Goal: Find specific page/section: Find specific page/section

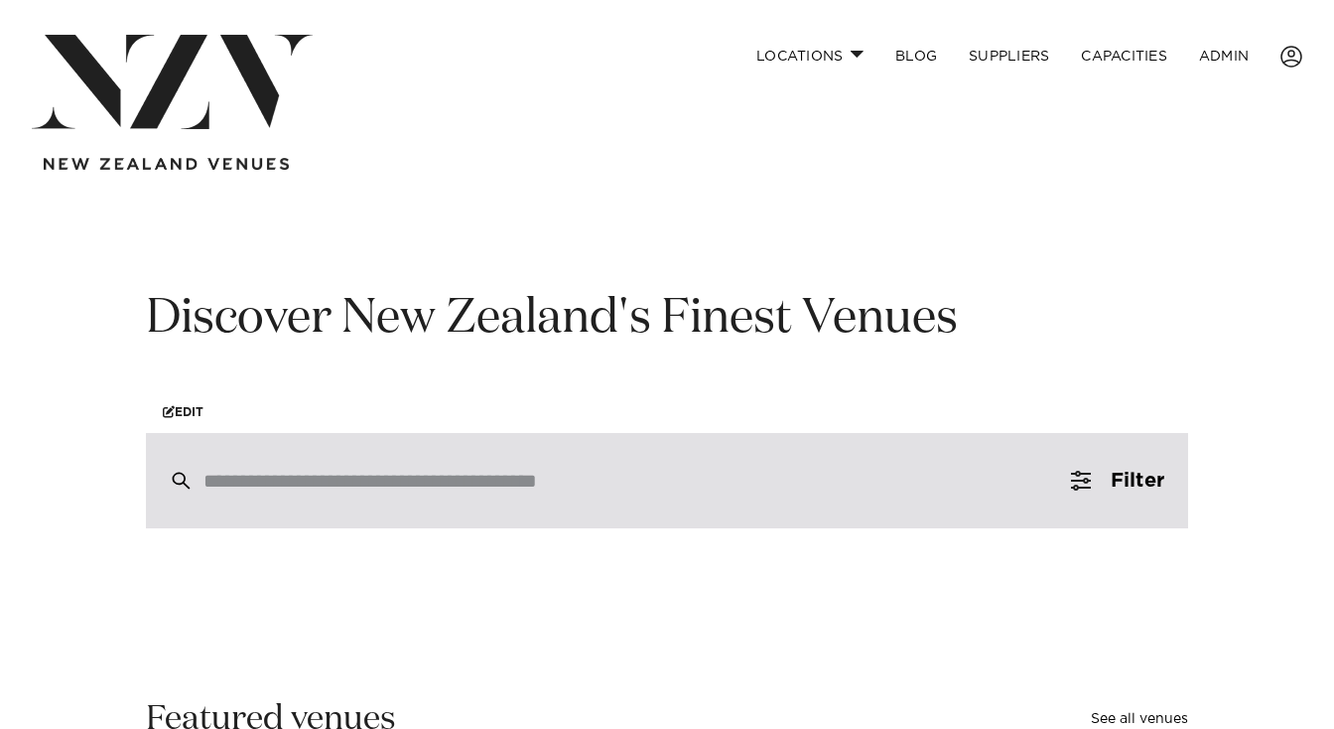
click at [649, 464] on div at bounding box center [667, 480] width 1042 height 95
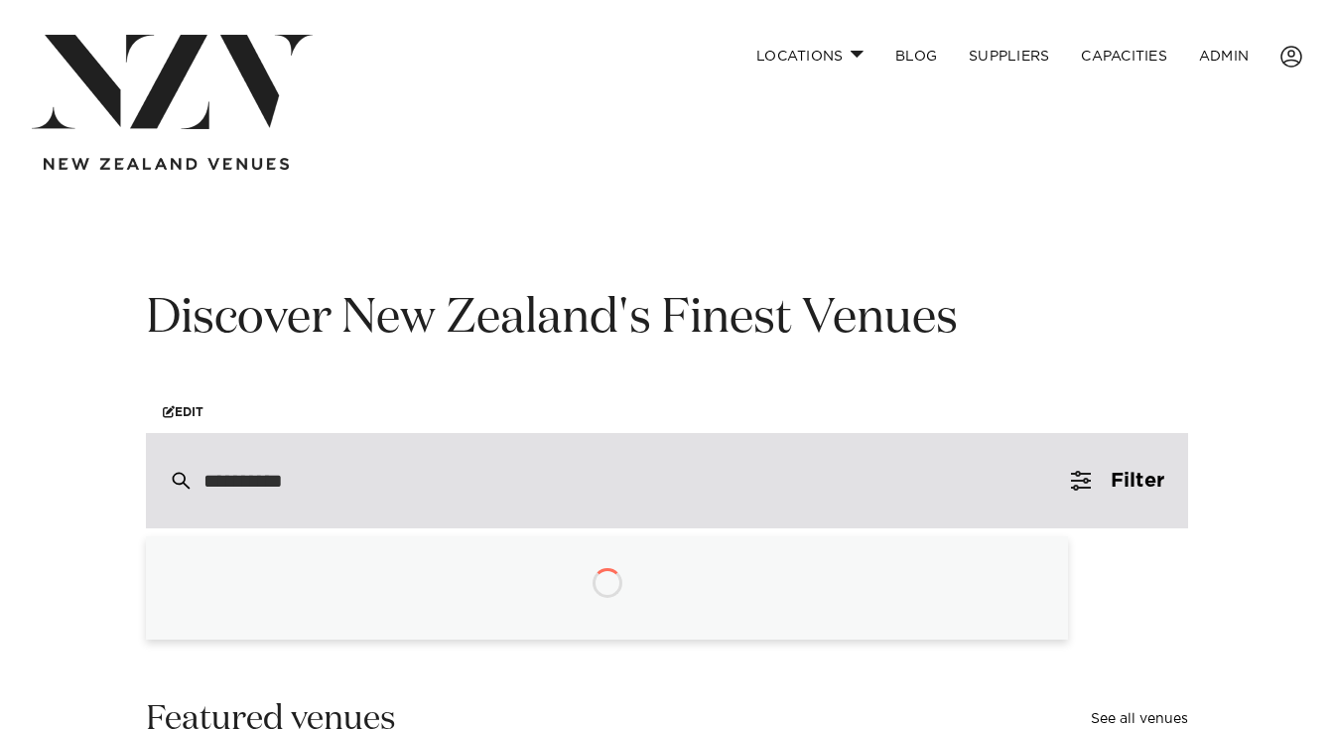
type input "**********"
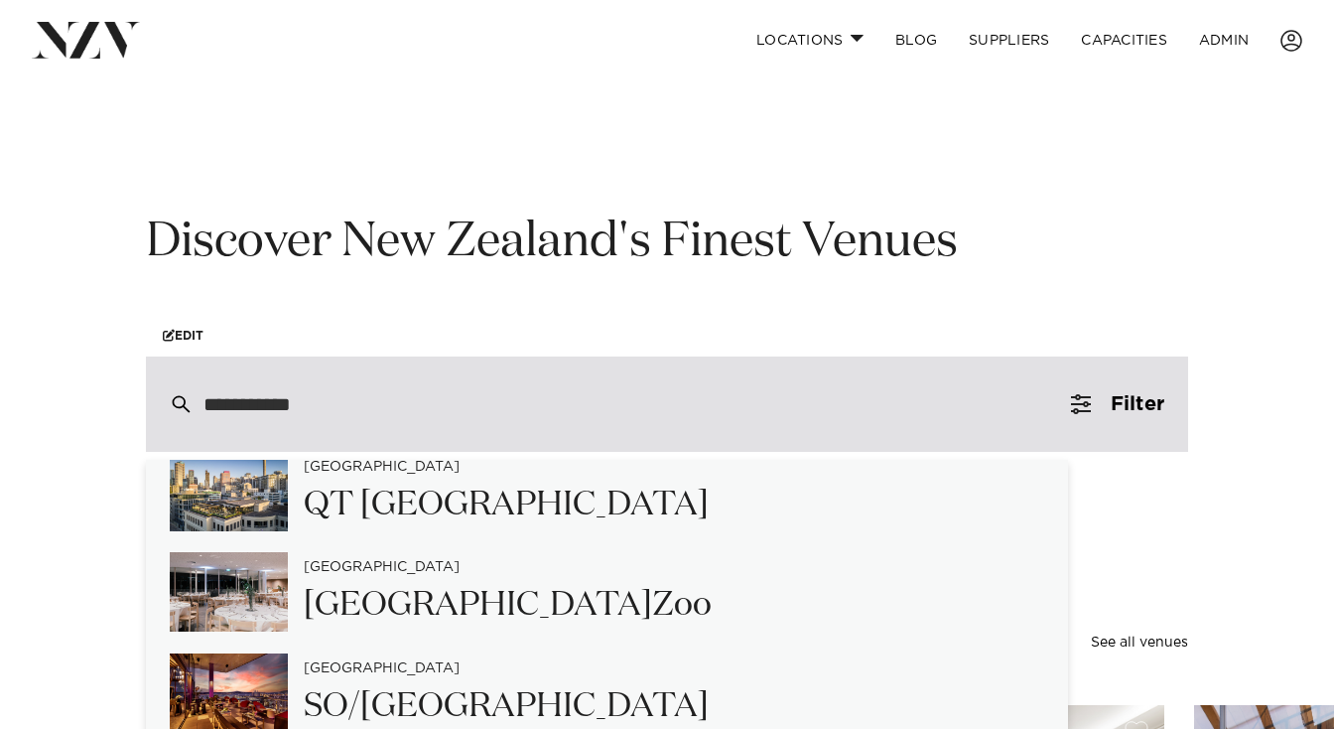
scroll to position [908, 0]
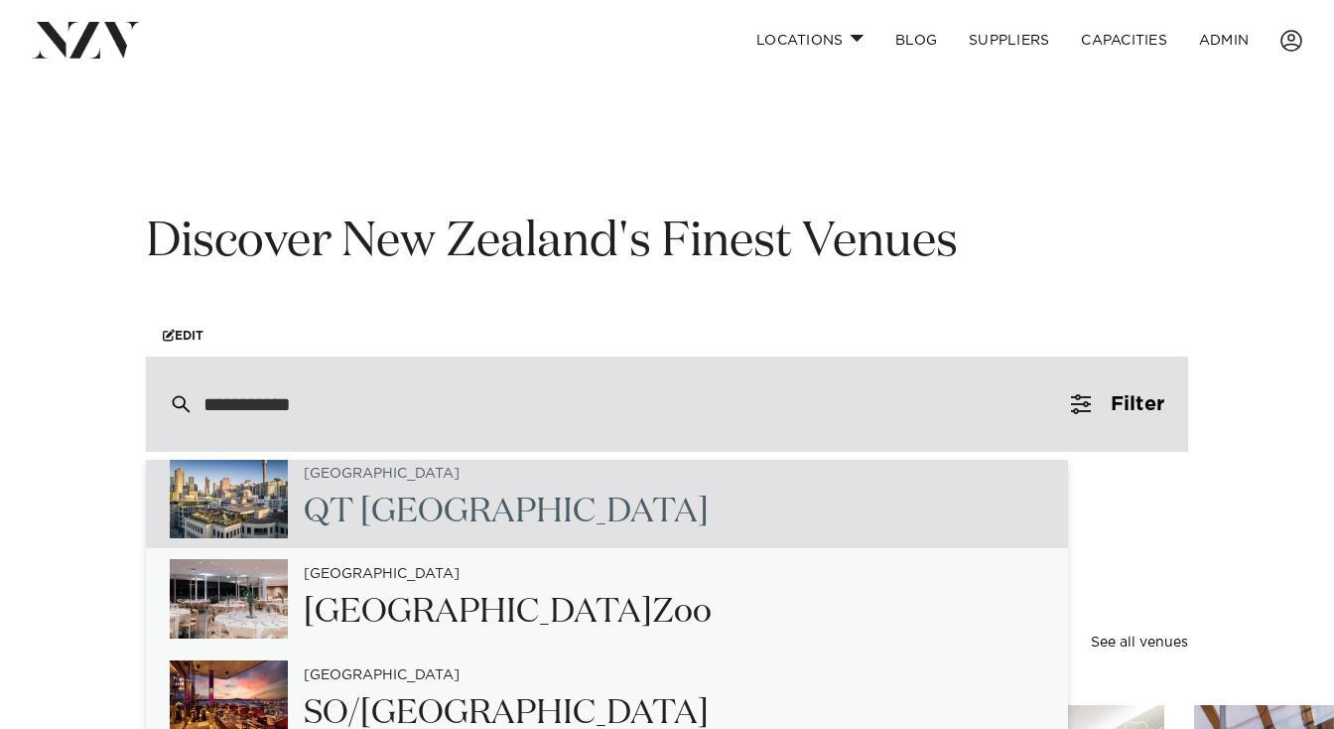
click at [552, 516] on div "Auckland QT Auckland" at bounding box center [607, 498] width 922 height 101
type input "**********"
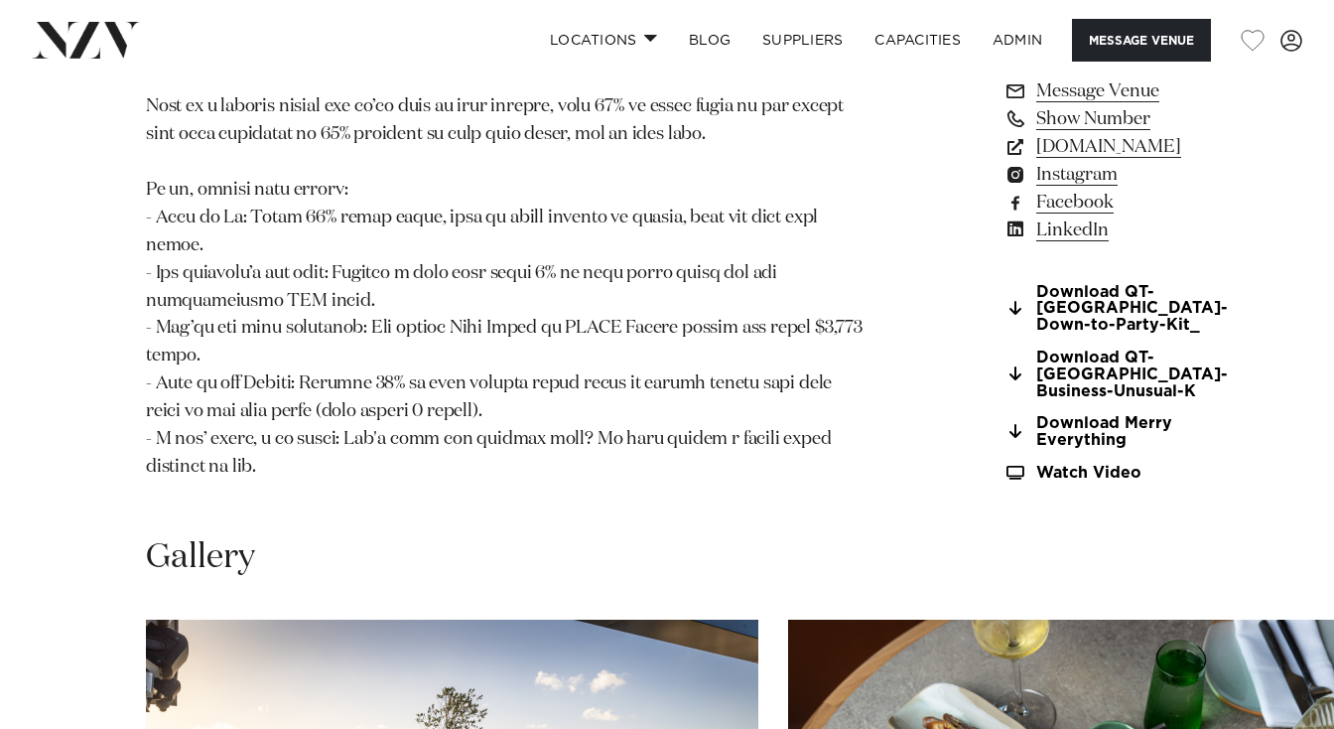
scroll to position [2240, 0]
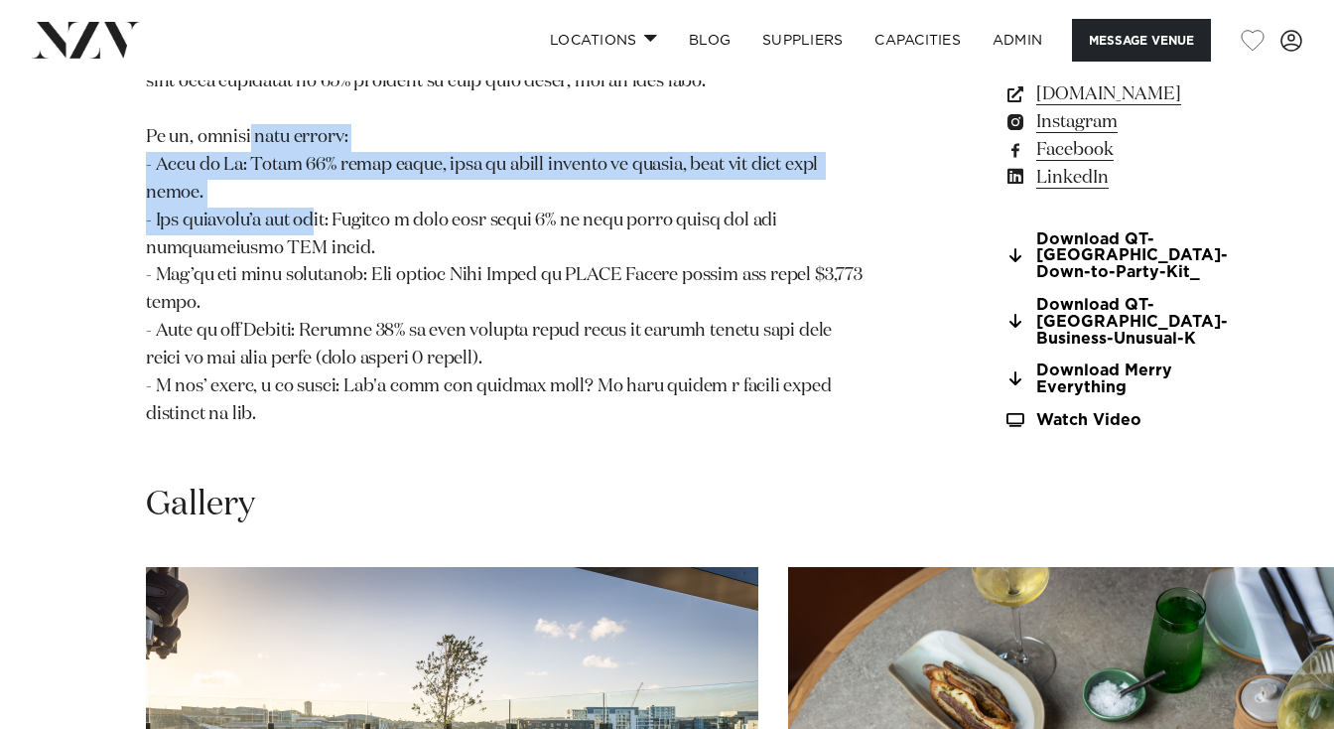
drag, startPoint x: 254, startPoint y: 247, endPoint x: 309, endPoint y: 338, distance: 106.4
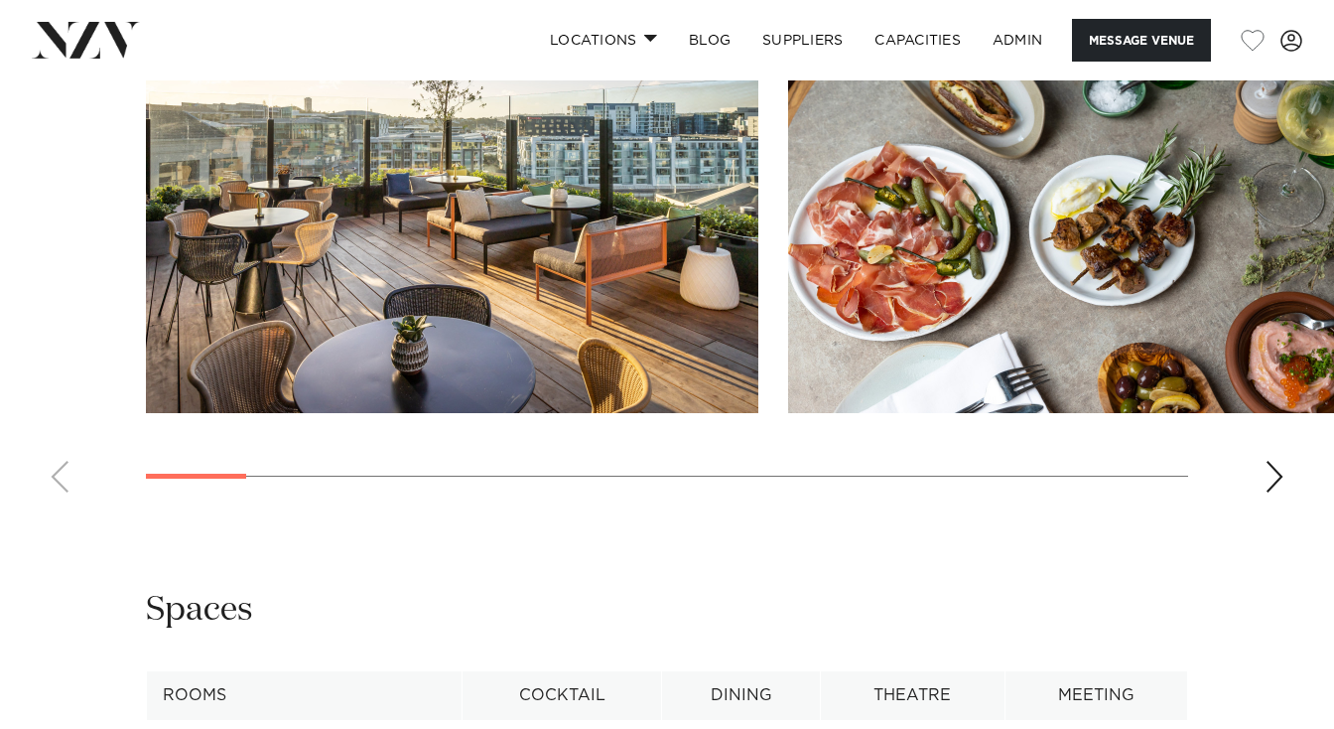
scroll to position [2736, 0]
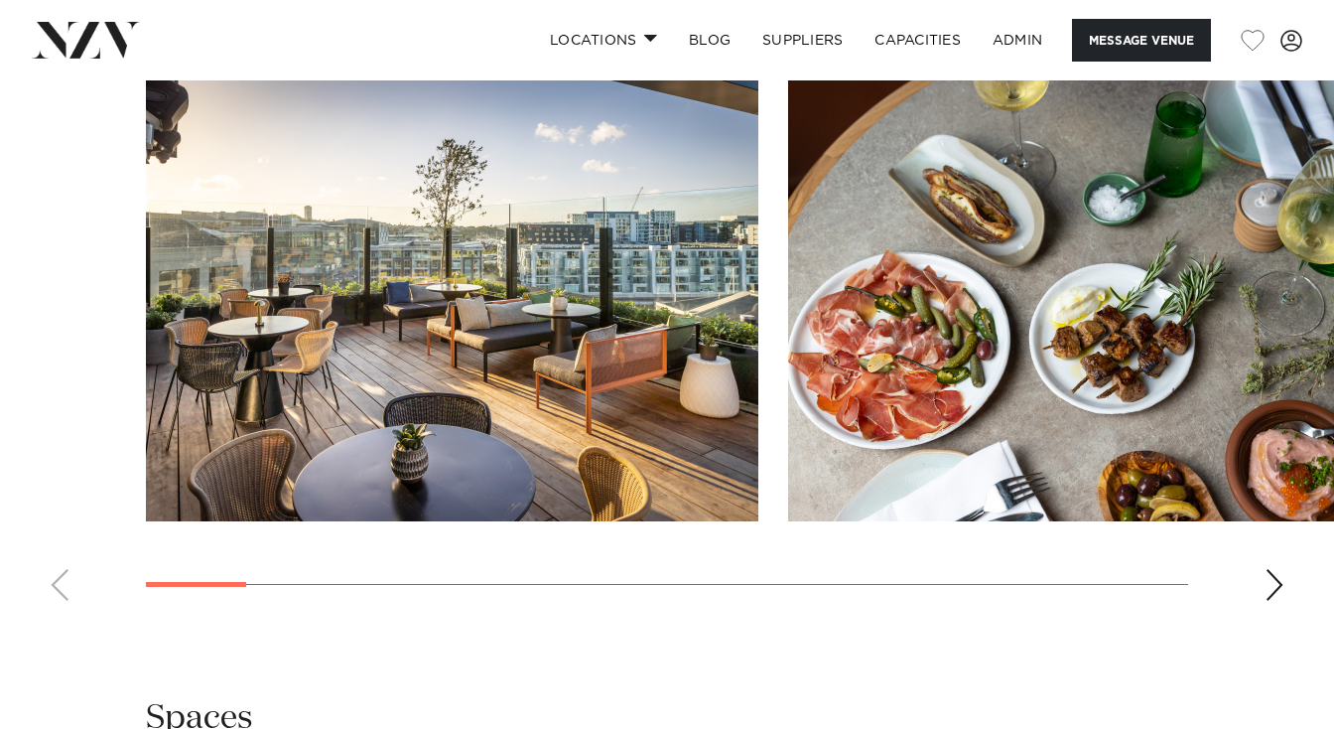
click at [1282, 601] on div "Next slide" at bounding box center [1275, 585] width 20 height 32
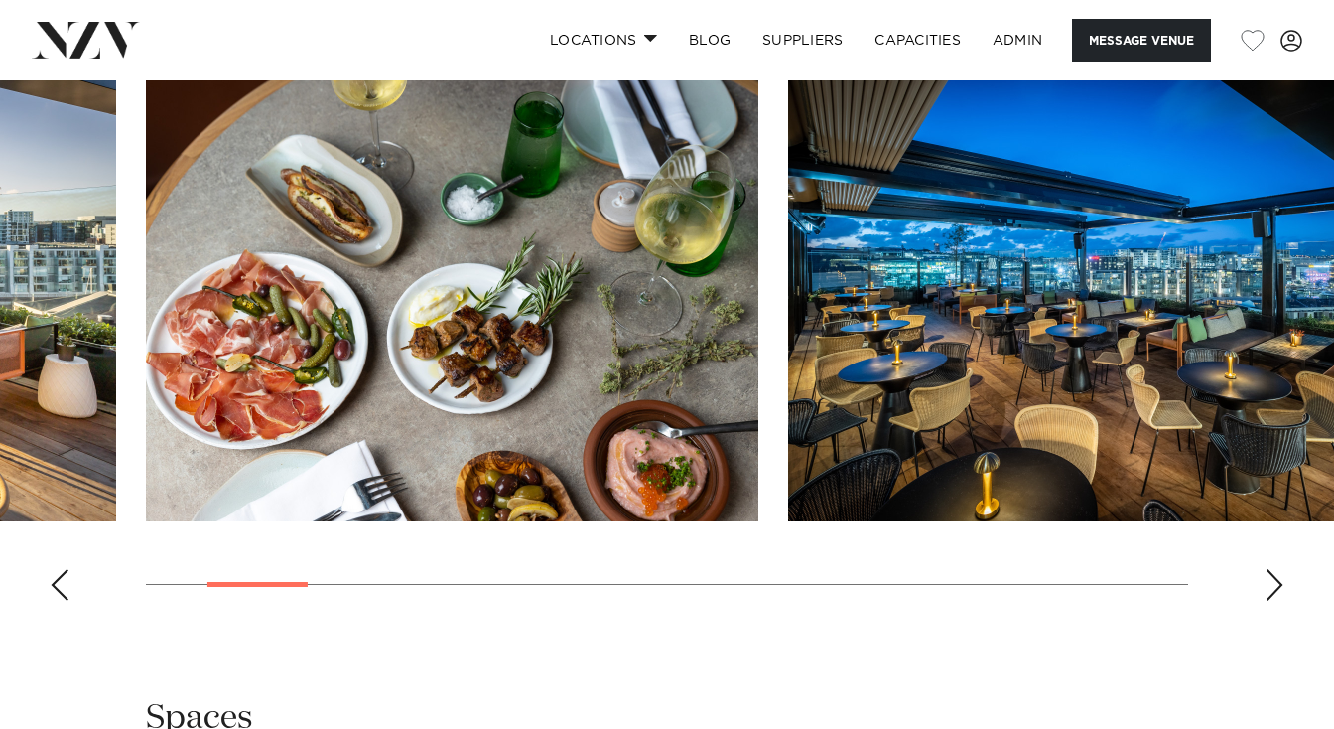
click at [1282, 601] on div "Next slide" at bounding box center [1275, 585] width 20 height 32
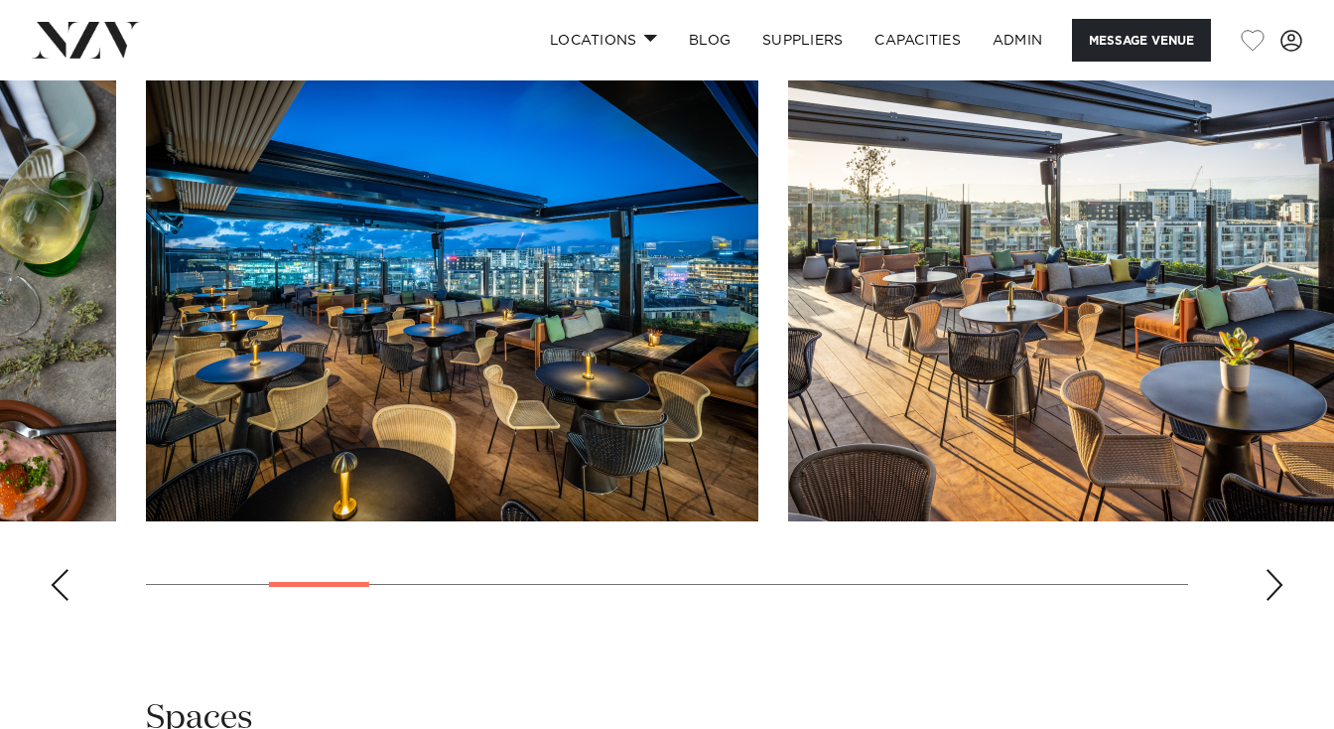
click at [1281, 601] on div "Next slide" at bounding box center [1275, 585] width 20 height 32
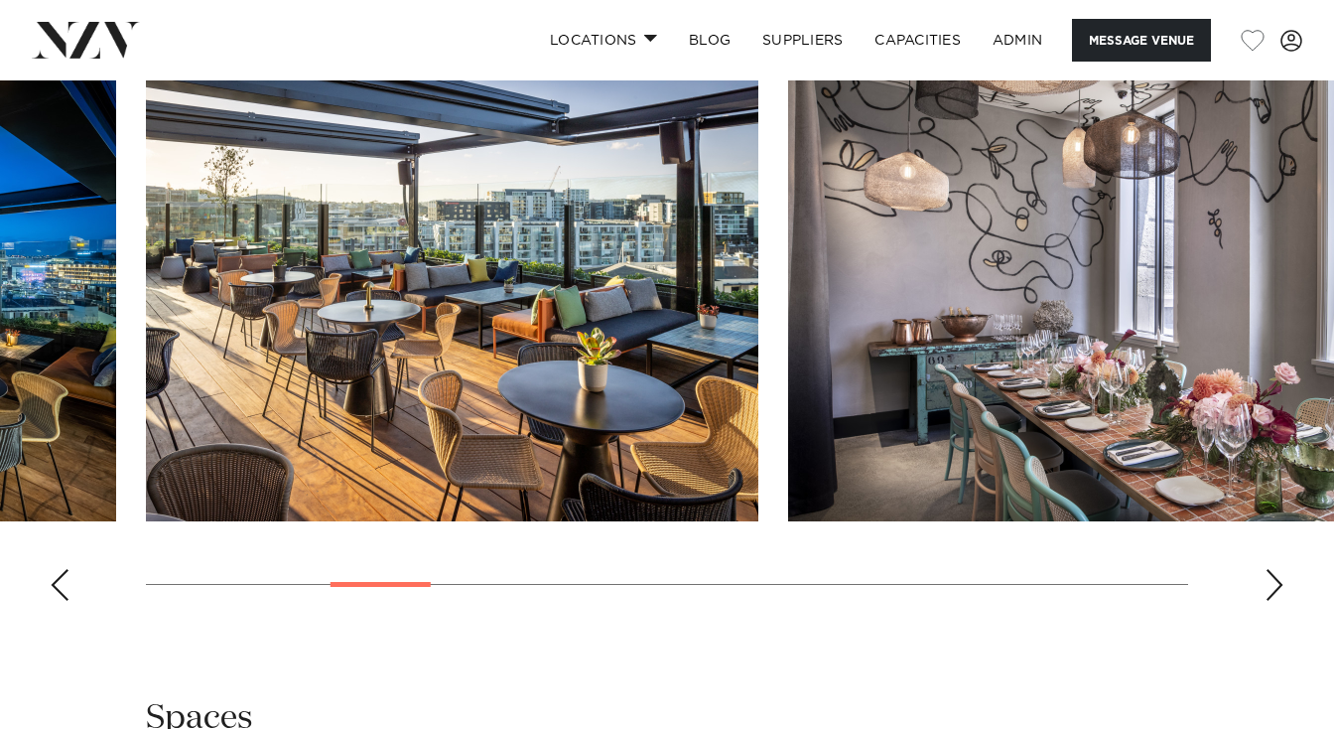
click at [1281, 601] on div "Next slide" at bounding box center [1275, 585] width 20 height 32
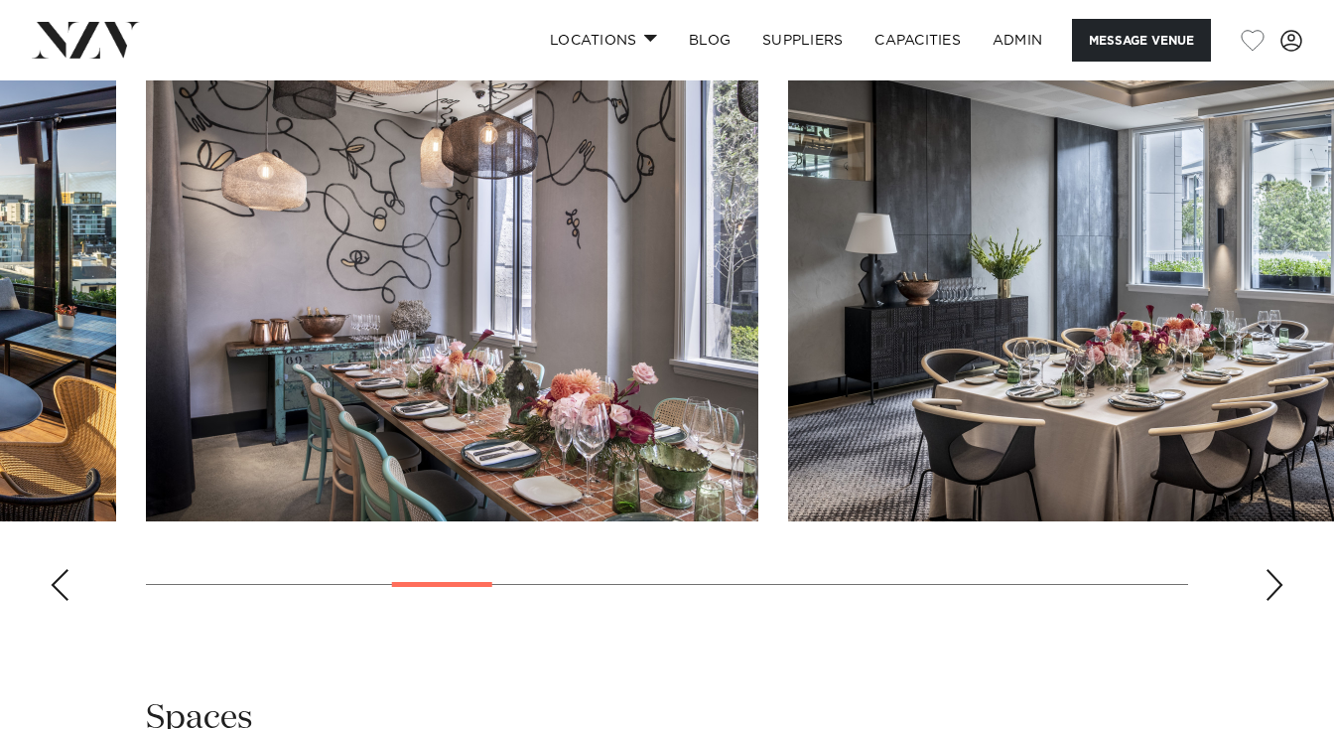
click at [1281, 601] on div "Next slide" at bounding box center [1275, 585] width 20 height 32
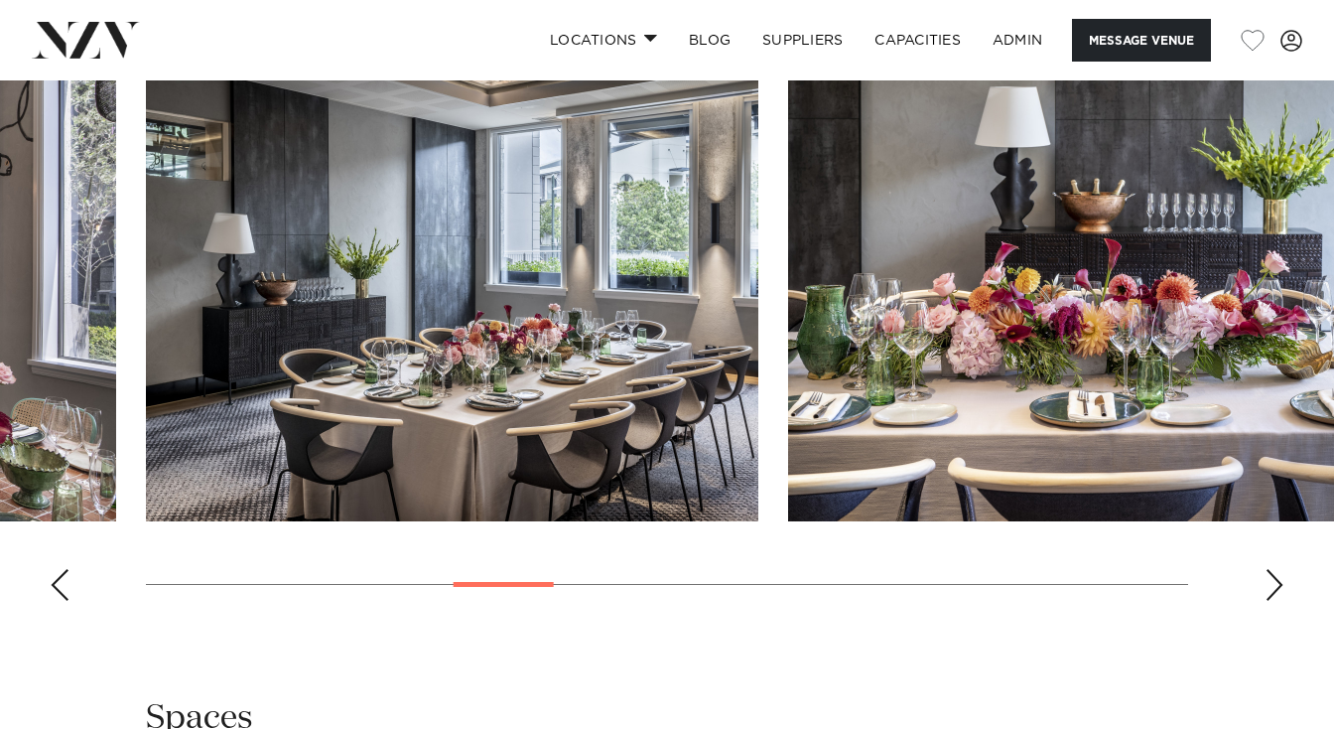
click at [1281, 601] on div "Next slide" at bounding box center [1275, 585] width 20 height 32
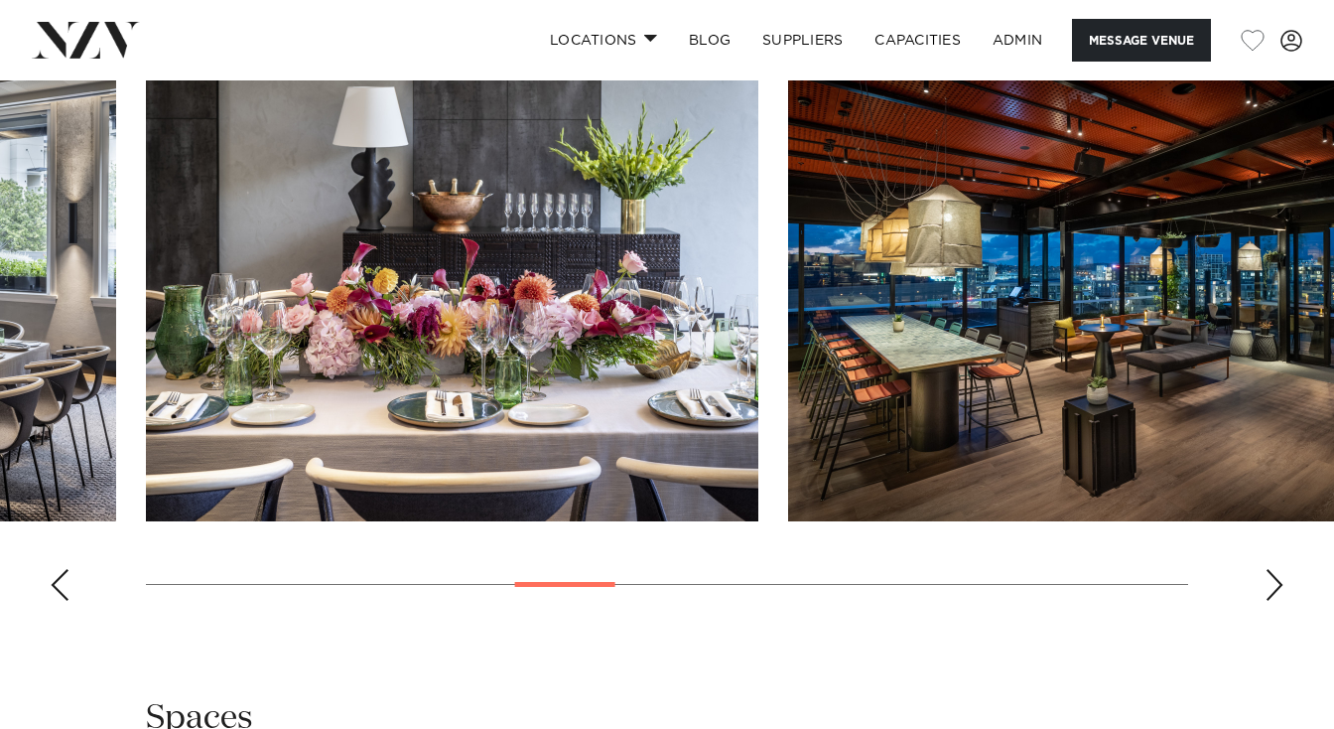
click at [1281, 601] on div "Next slide" at bounding box center [1275, 585] width 20 height 32
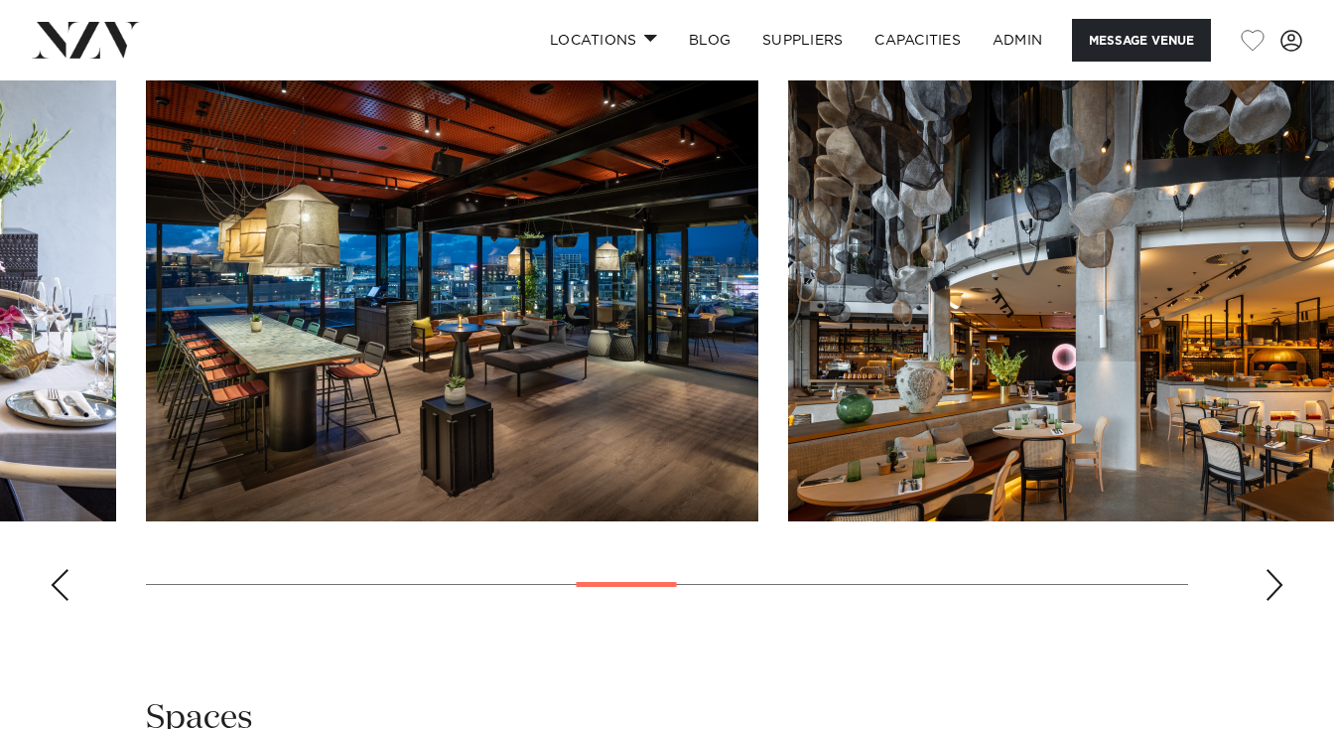
click at [1281, 601] on div "Next slide" at bounding box center [1275, 585] width 20 height 32
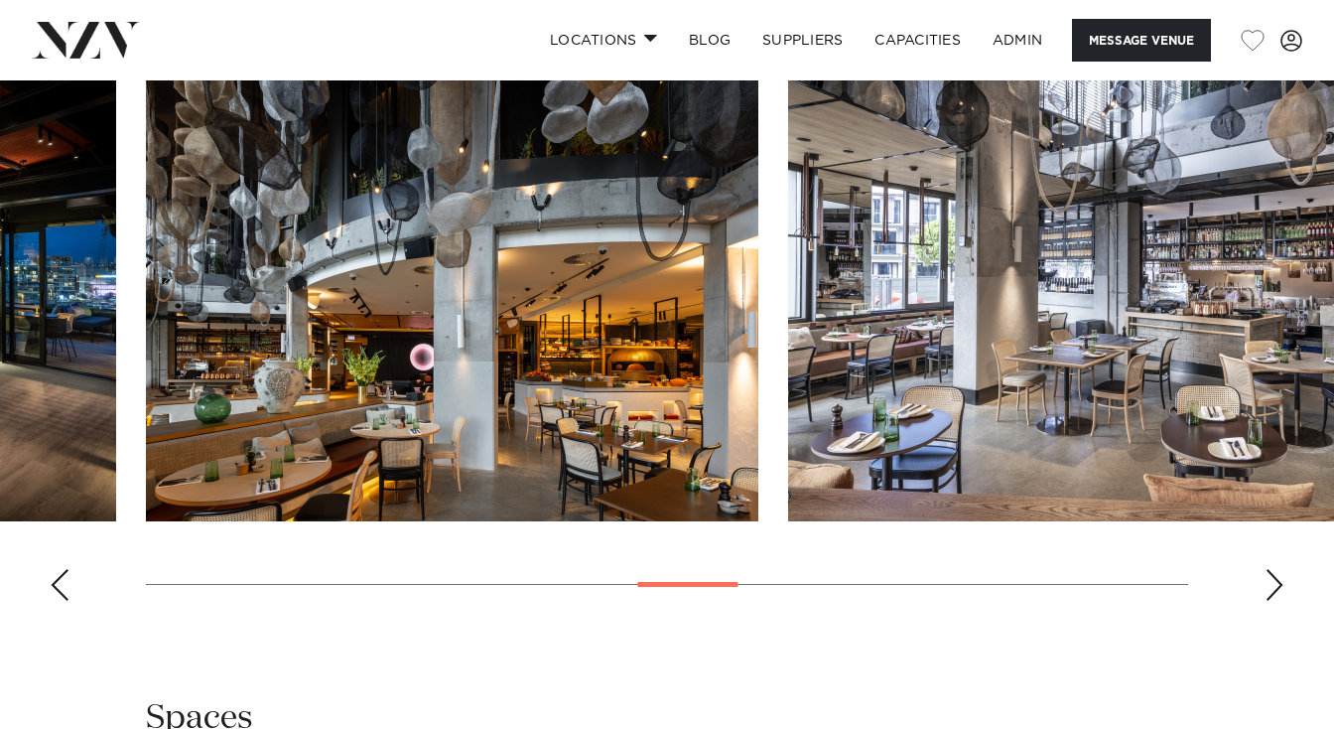
click at [1281, 601] on div "Next slide" at bounding box center [1275, 585] width 20 height 32
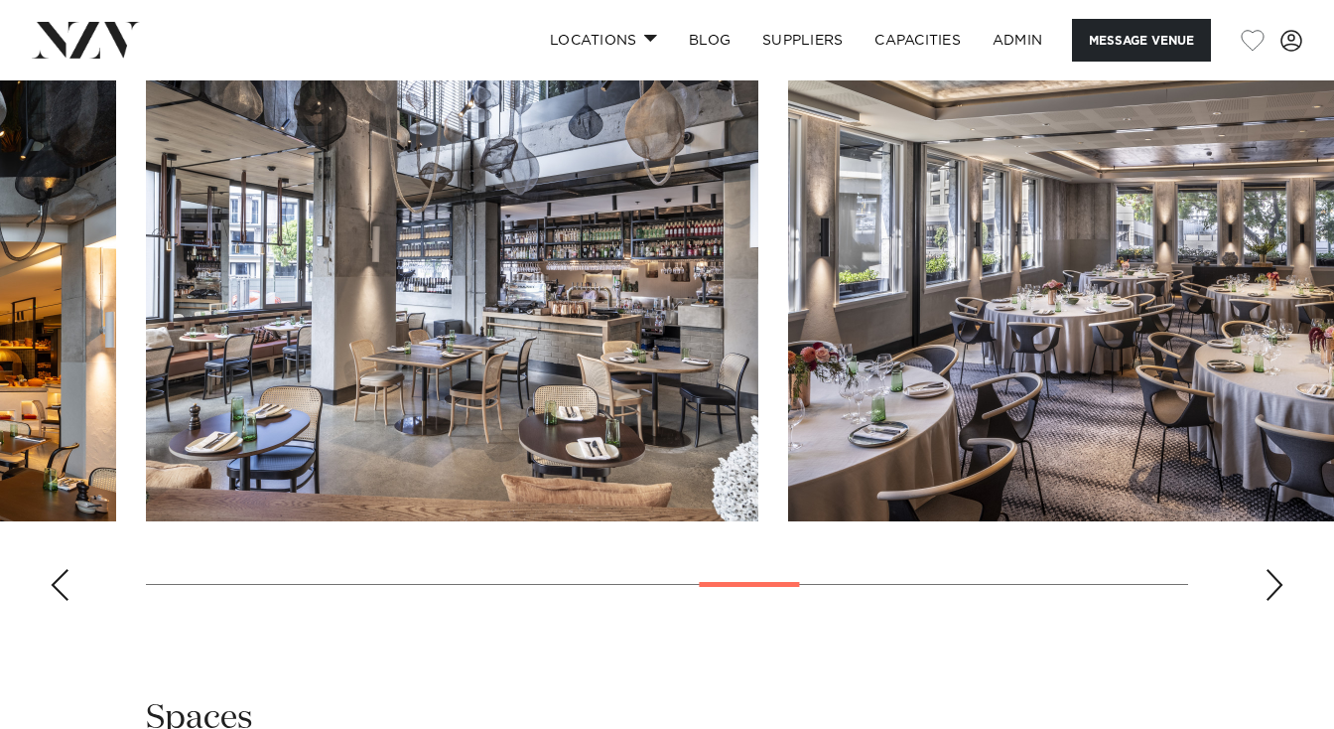
click at [1281, 601] on div "Next slide" at bounding box center [1275, 585] width 20 height 32
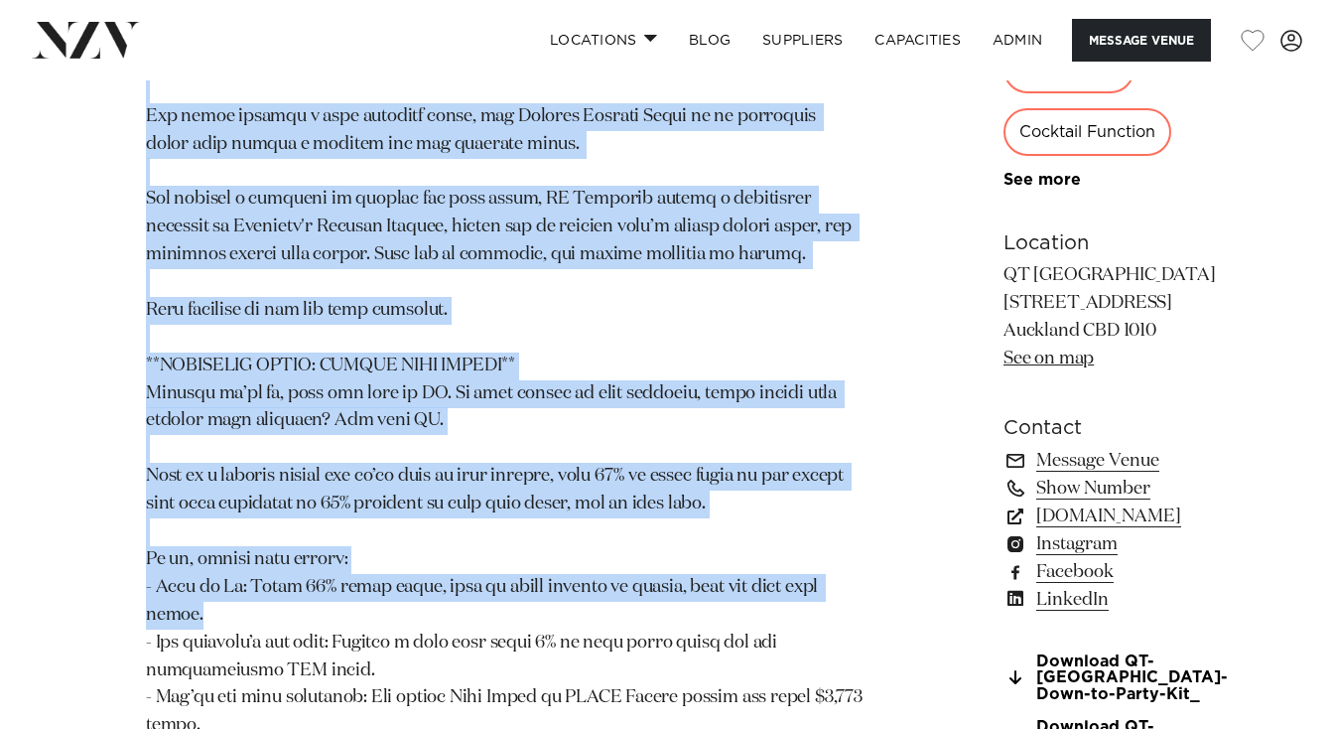
scroll to position [1928, 0]
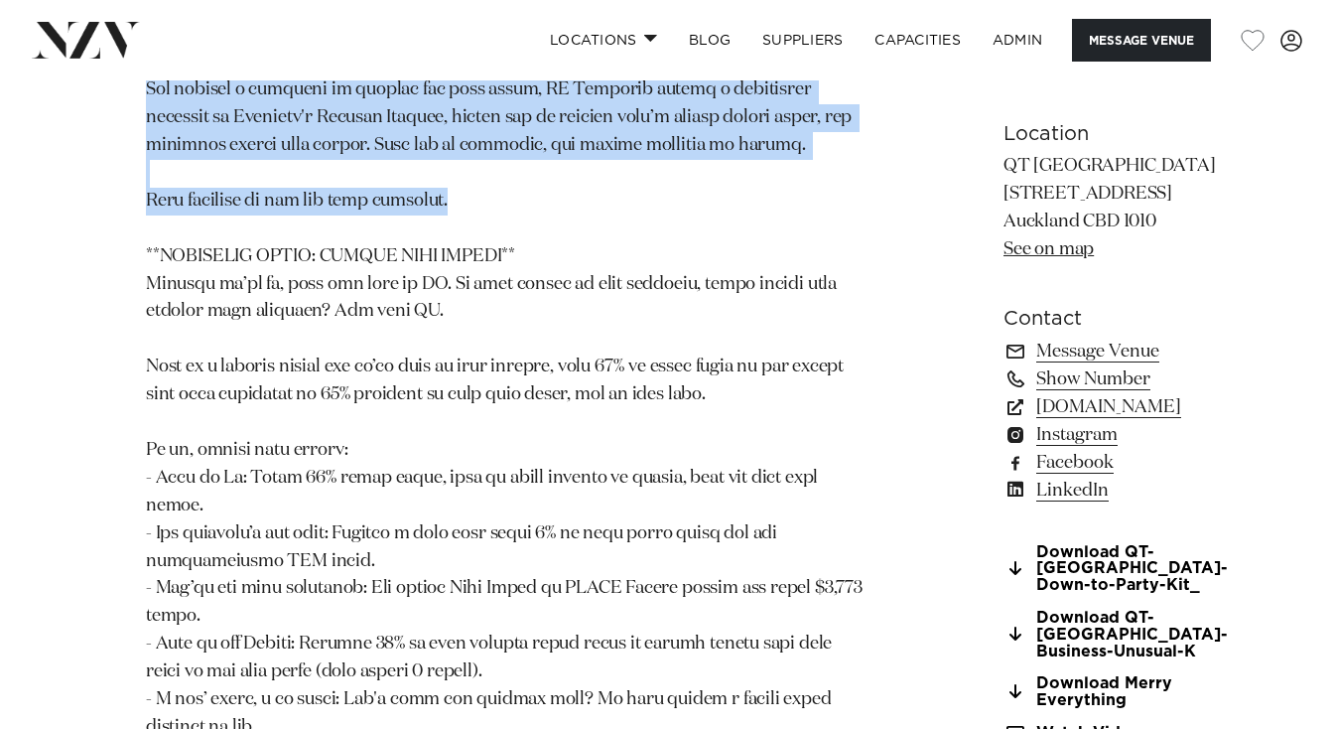
drag, startPoint x: 142, startPoint y: 357, endPoint x: 564, endPoint y: 287, distance: 427.7
copy section "QT Auckland is an eclectic, harbourside hotel venue with a glint in the eye, se…"
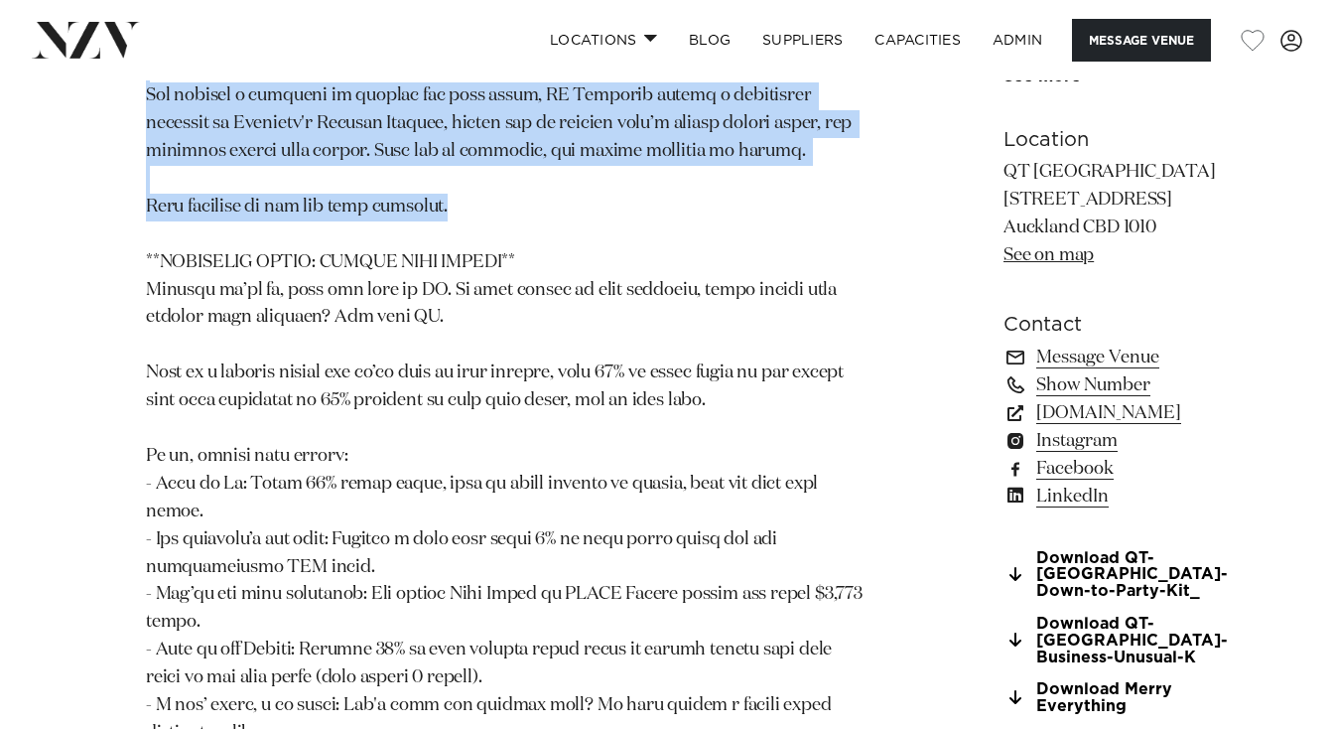
scroll to position [1909, 0]
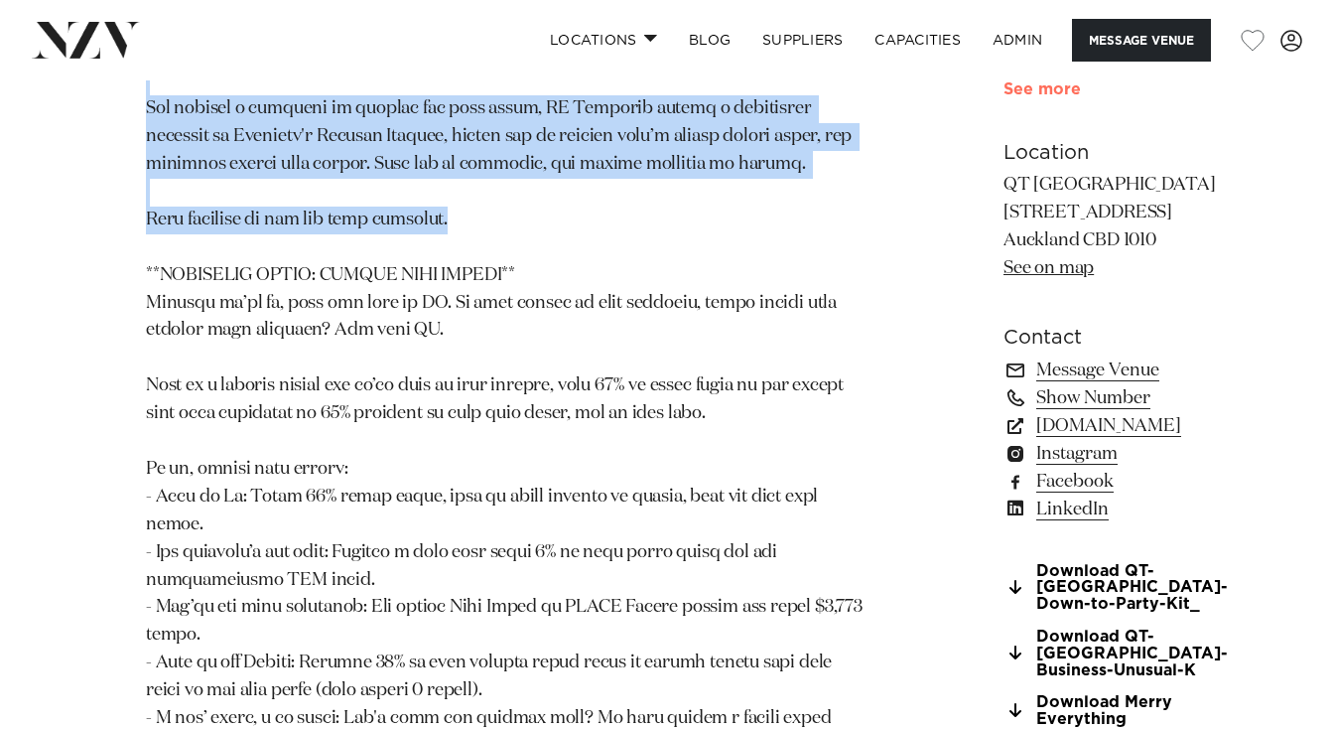
click at [1004, 97] on link "See more" at bounding box center [1081, 89] width 155 height 16
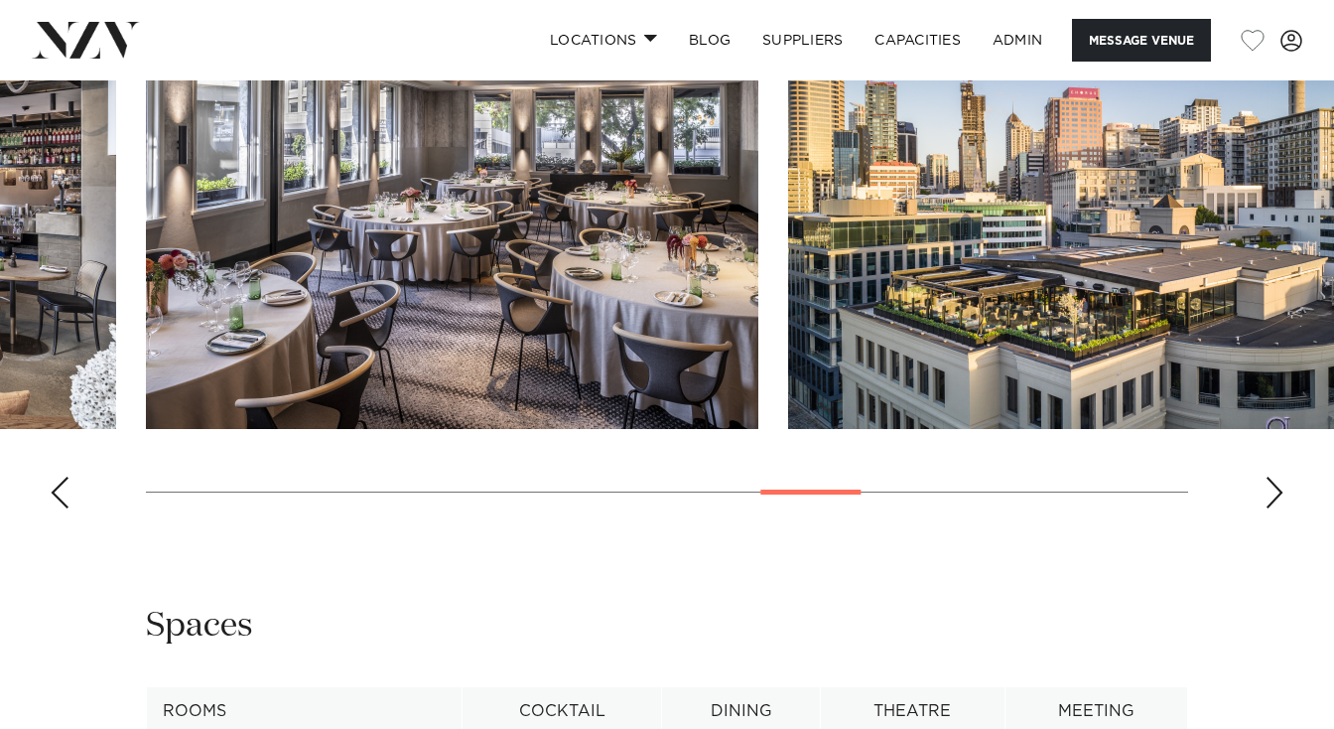
scroll to position [2885, 0]
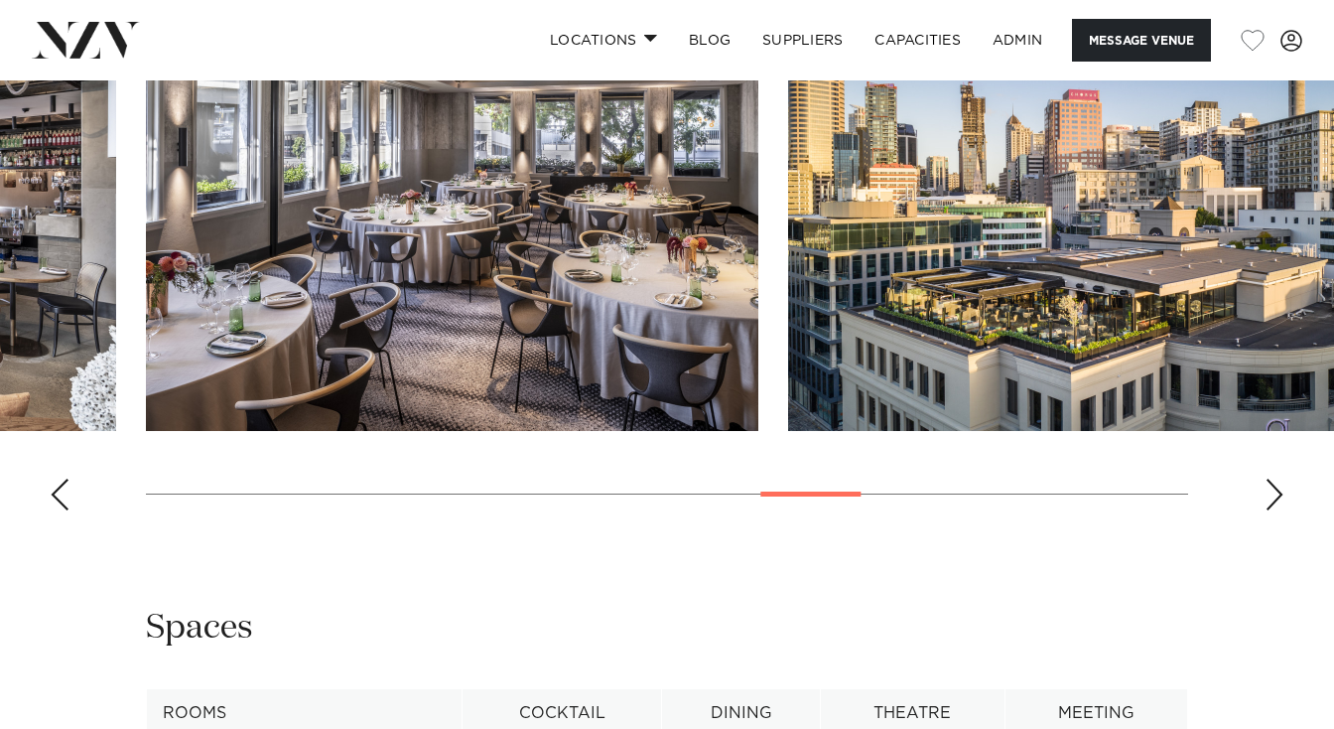
click at [1261, 526] on swiper-container at bounding box center [667, 253] width 1334 height 545
click at [1265, 510] on div "Next slide" at bounding box center [1275, 494] width 20 height 32
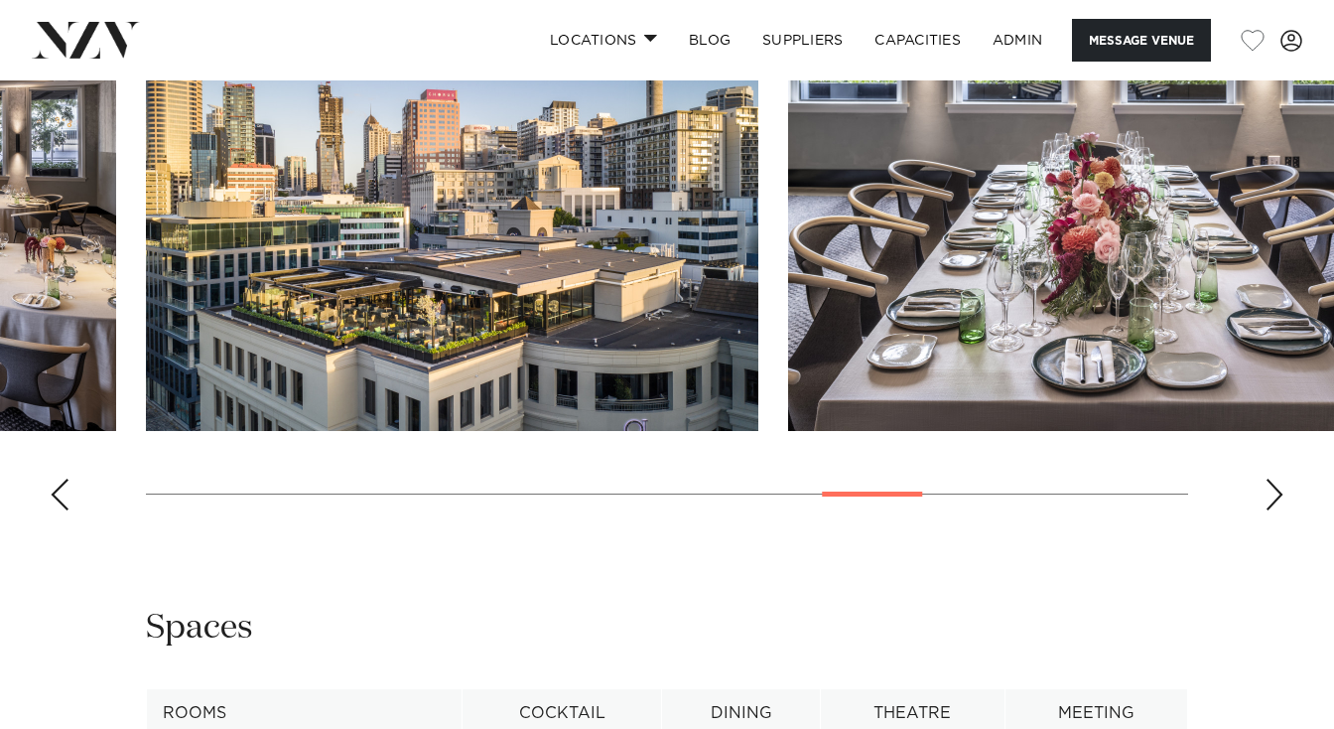
click at [1265, 510] on div "Next slide" at bounding box center [1275, 494] width 20 height 32
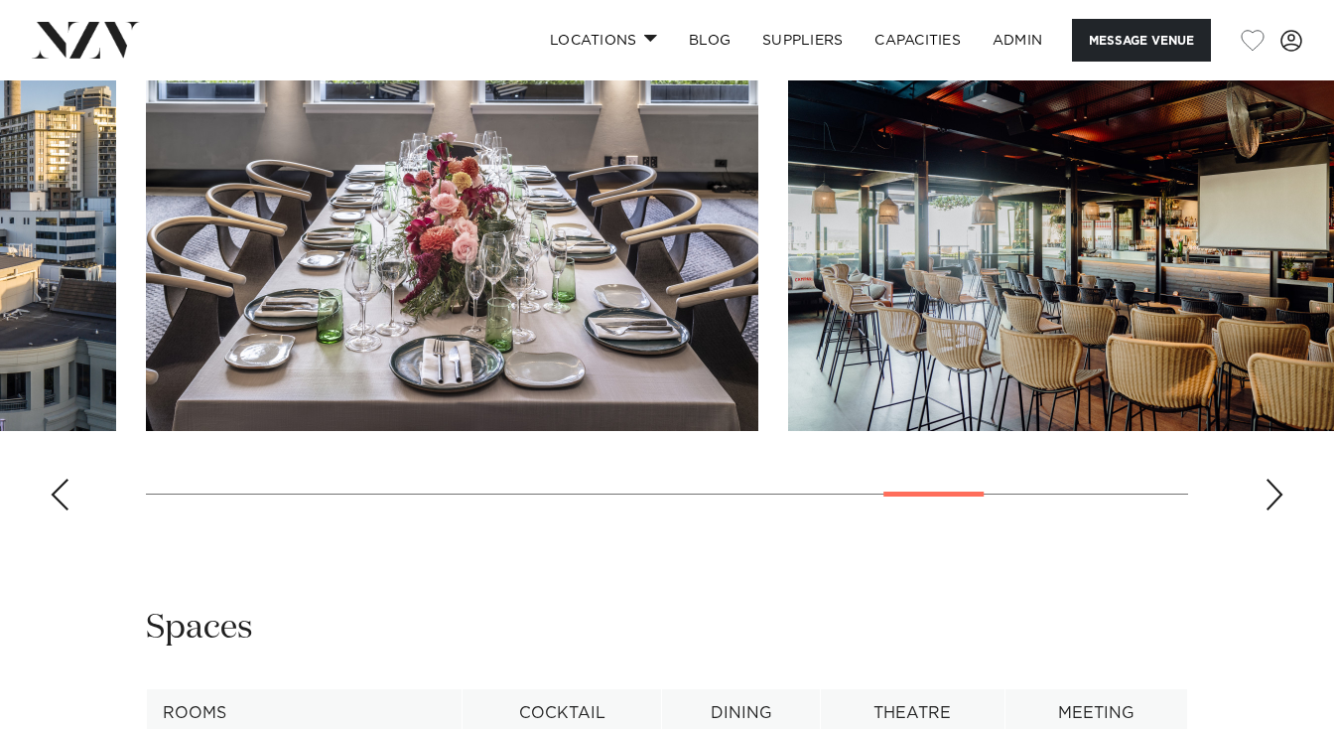
click at [1265, 510] on div "Next slide" at bounding box center [1275, 494] width 20 height 32
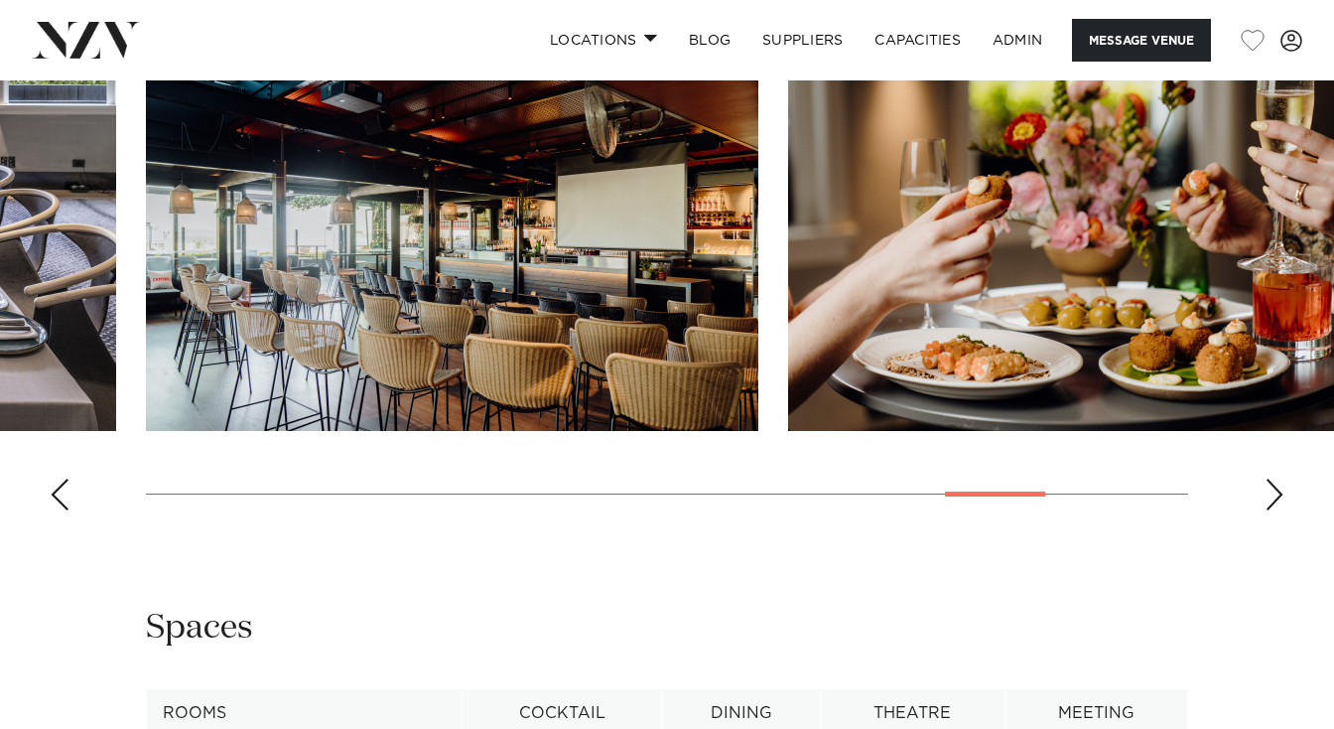
click at [1265, 510] on div "Next slide" at bounding box center [1275, 494] width 20 height 32
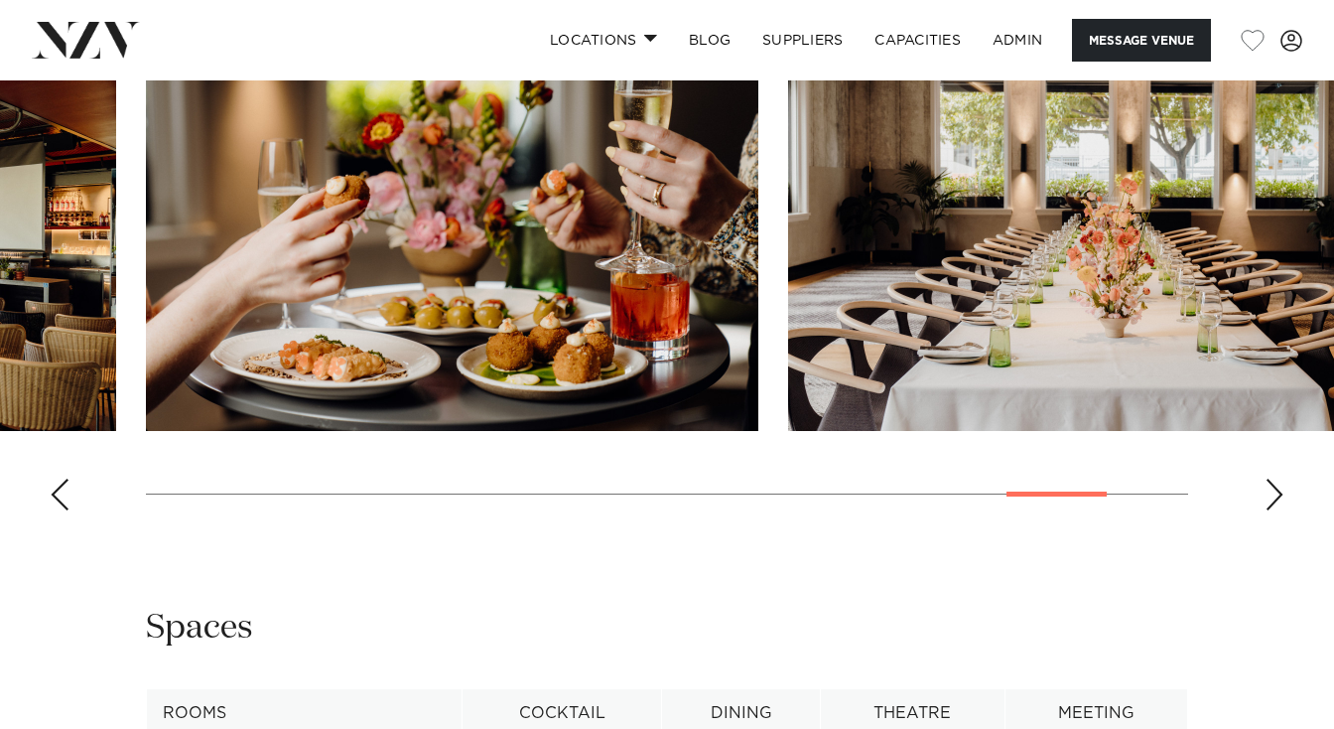
click at [1265, 510] on div "Next slide" at bounding box center [1275, 494] width 20 height 32
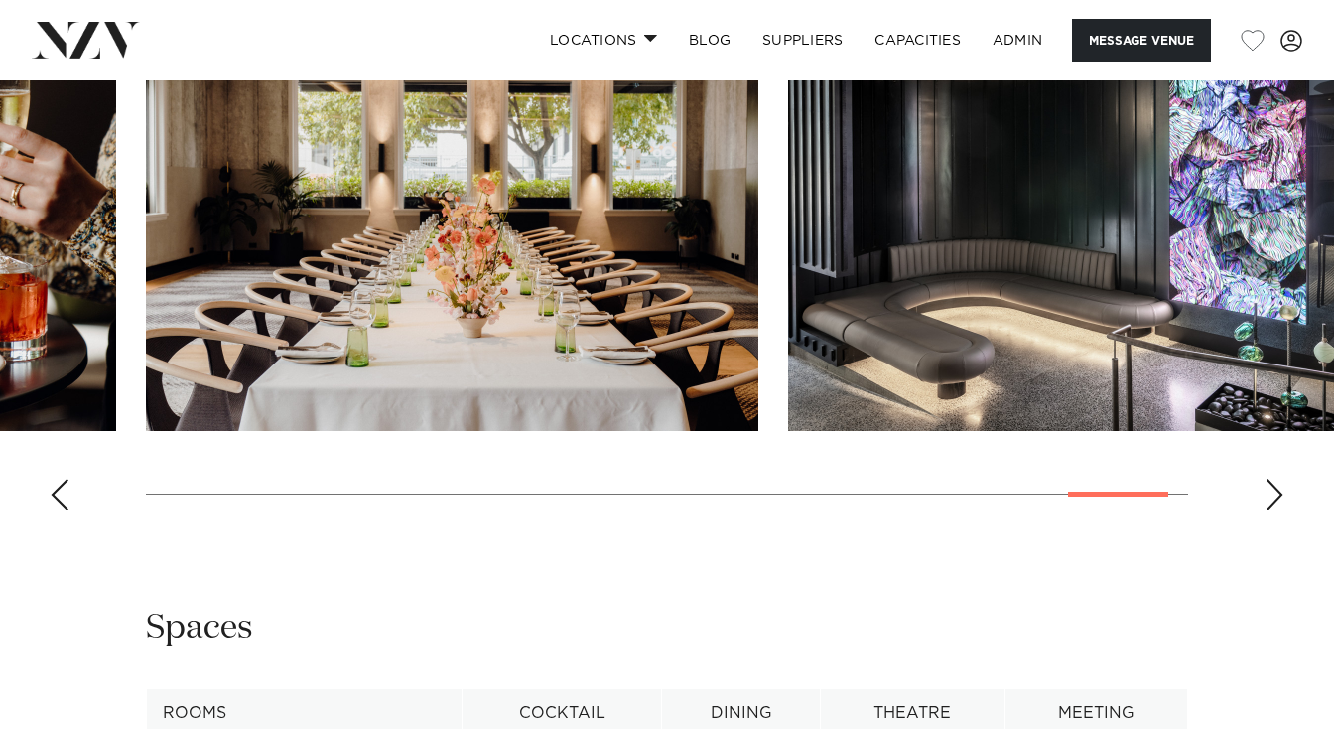
click at [1265, 510] on div "Next slide" at bounding box center [1275, 494] width 20 height 32
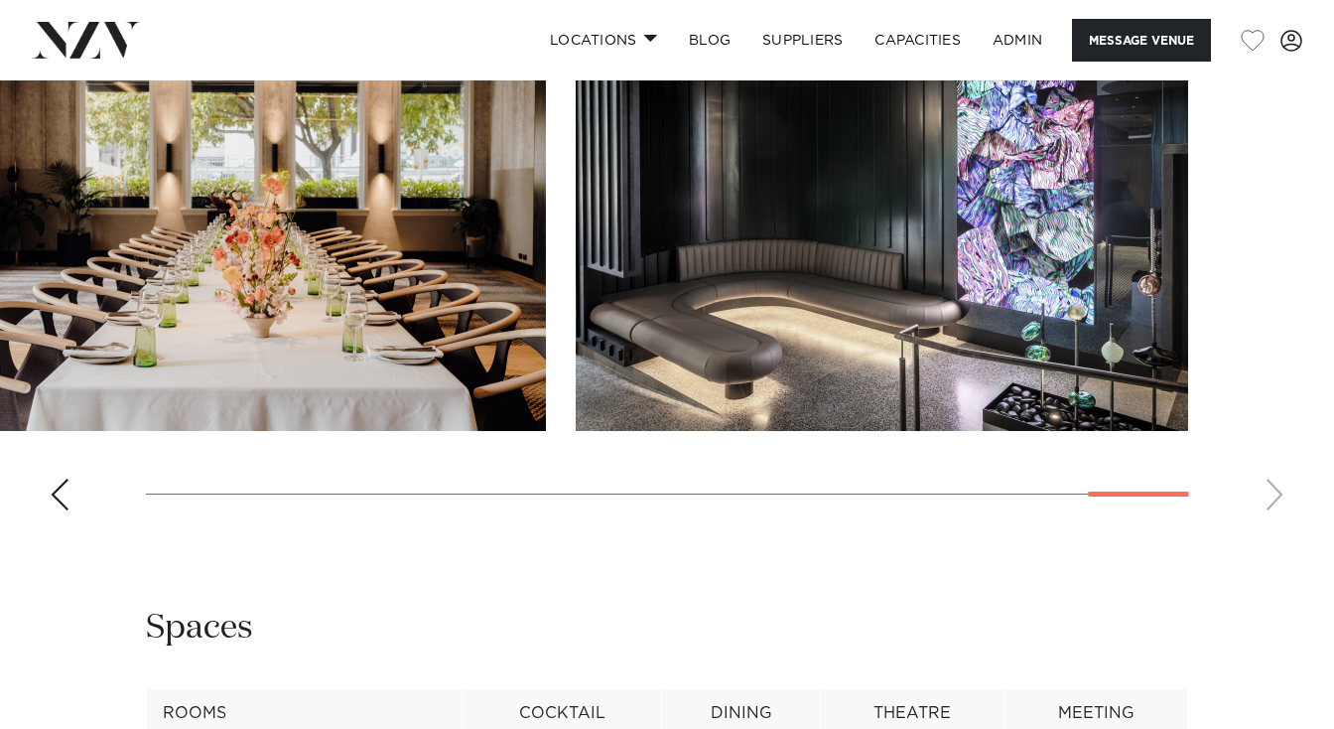
click at [54, 510] on div "Previous slide" at bounding box center [60, 494] width 20 height 32
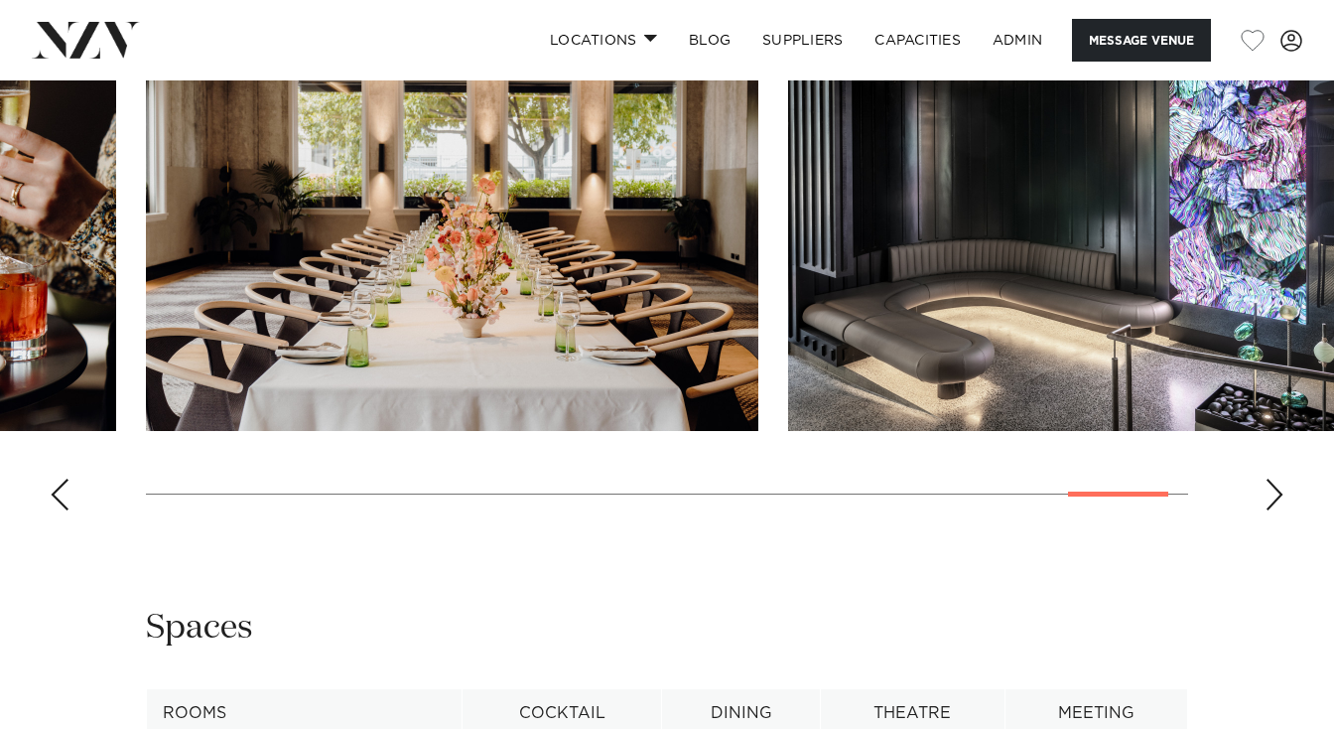
click at [54, 510] on div "Previous slide" at bounding box center [60, 494] width 20 height 32
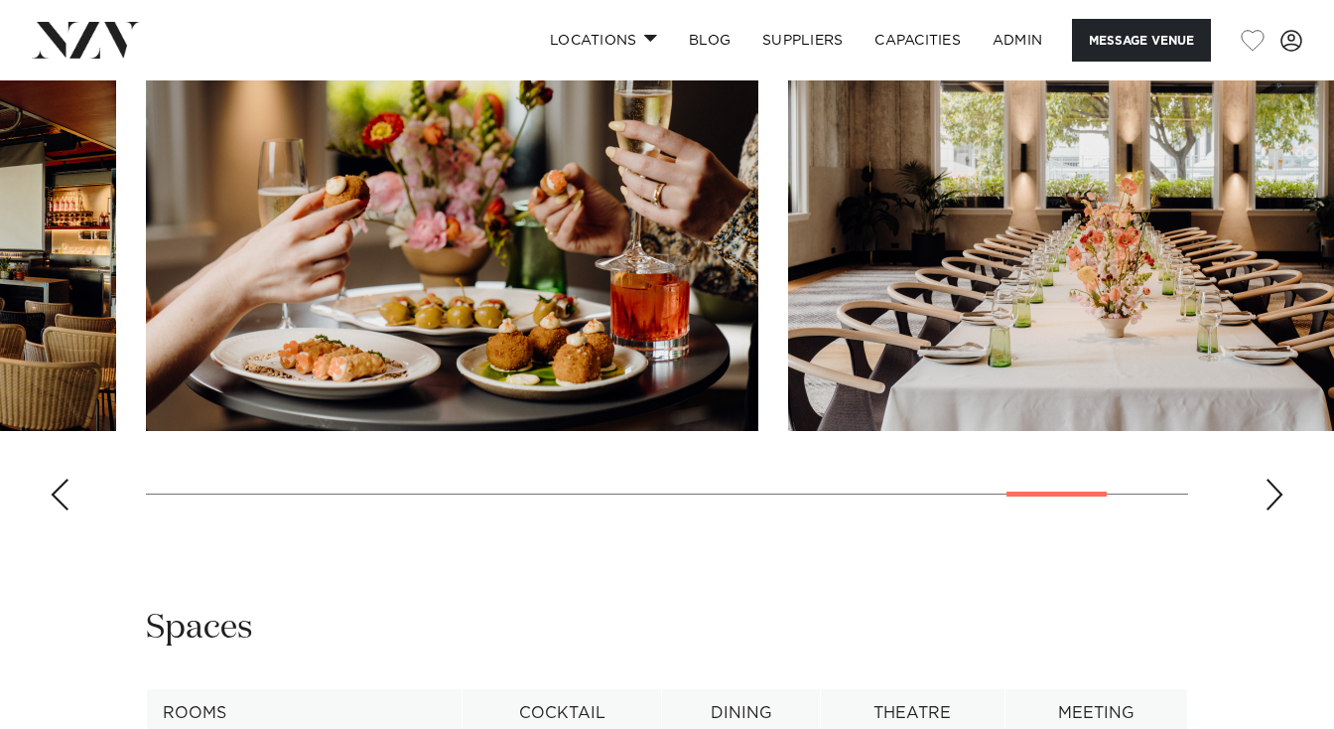
click at [54, 510] on div "Previous slide" at bounding box center [60, 494] width 20 height 32
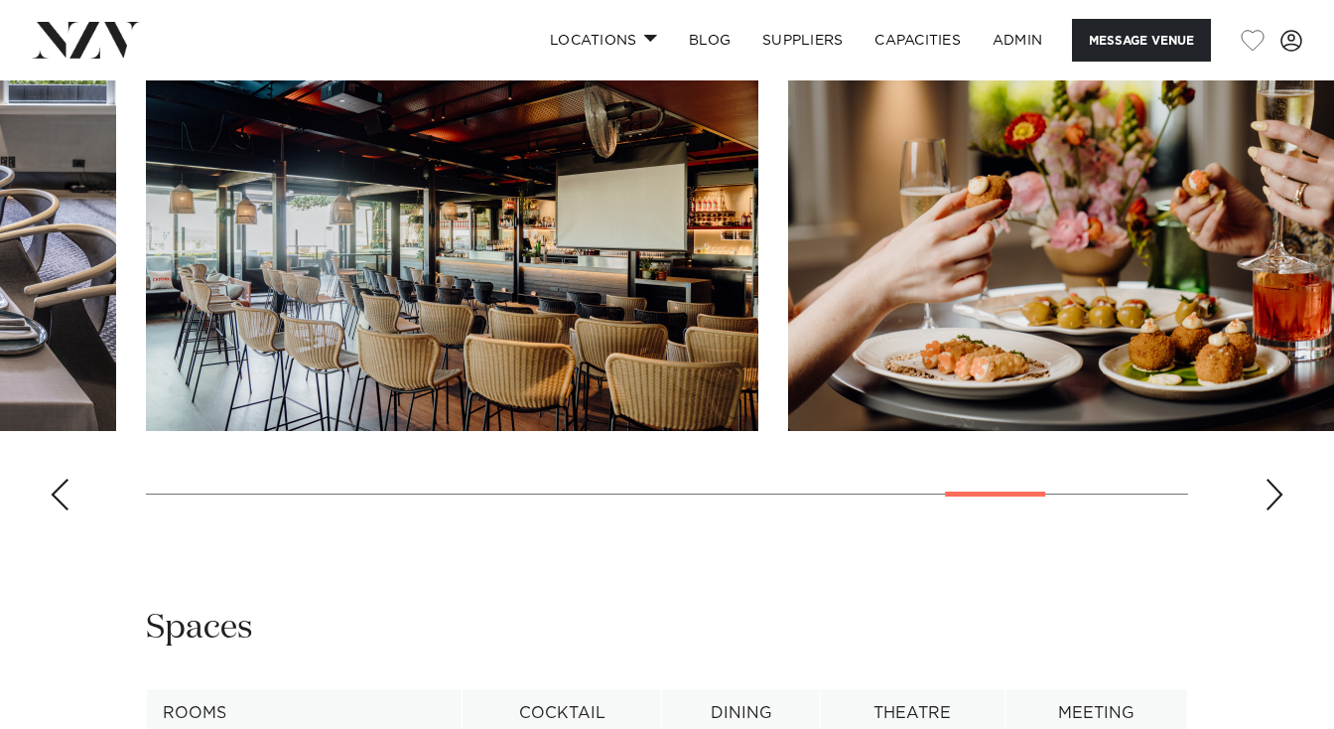
click at [54, 510] on div "Previous slide" at bounding box center [60, 494] width 20 height 32
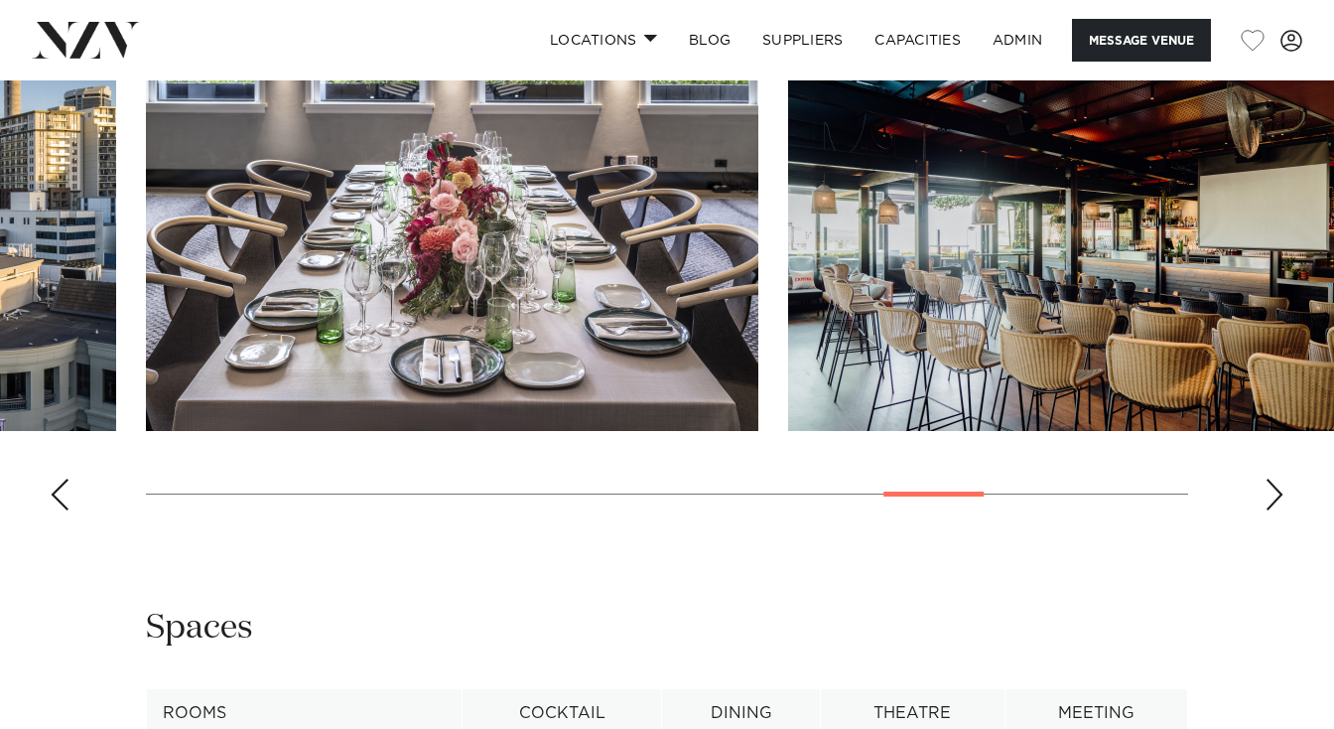
click at [54, 510] on div "Previous slide" at bounding box center [60, 494] width 20 height 32
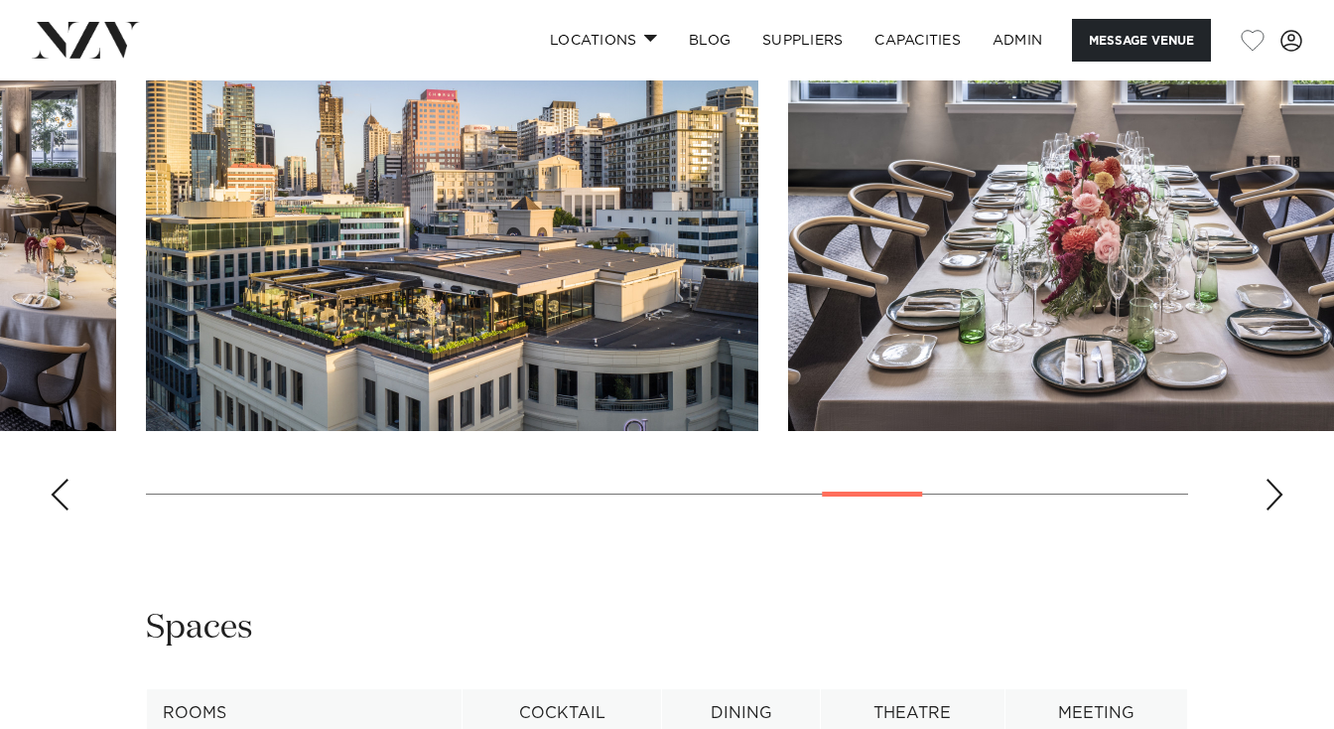
click at [54, 510] on div "Previous slide" at bounding box center [60, 494] width 20 height 32
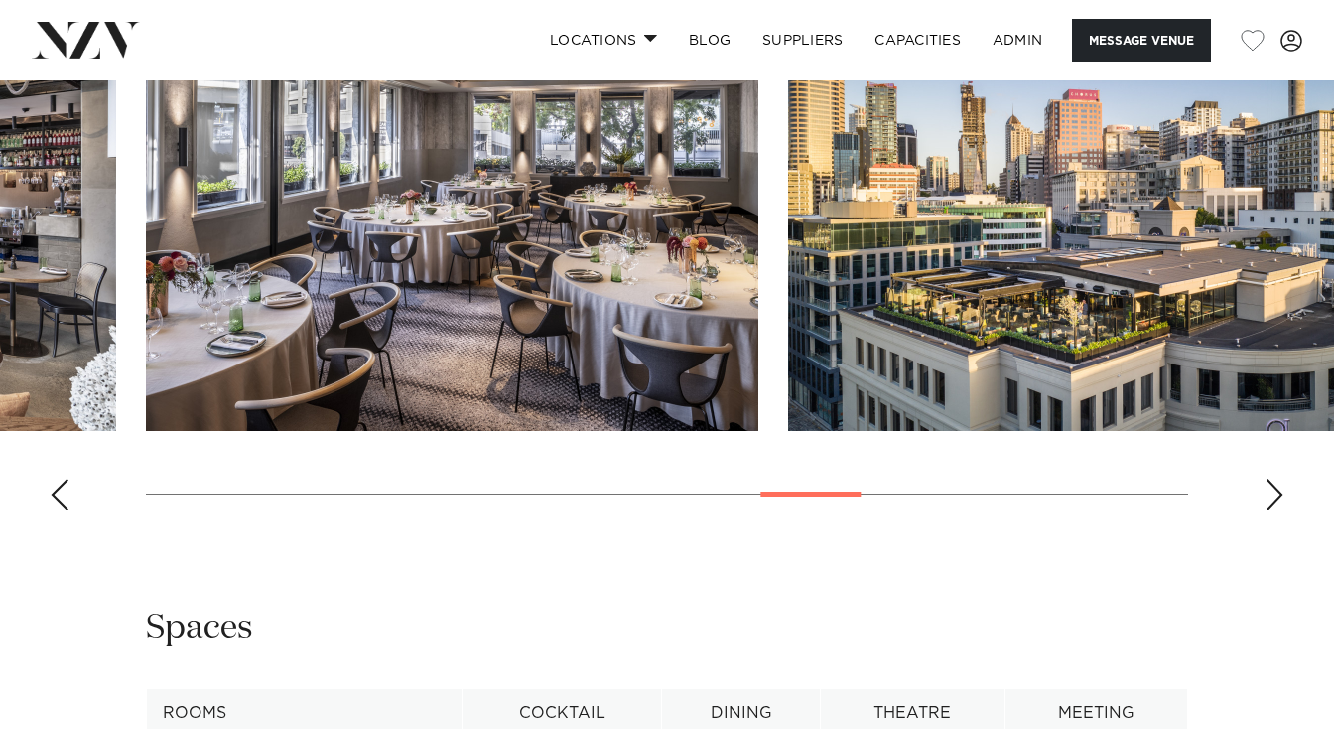
click at [54, 510] on div "Previous slide" at bounding box center [60, 494] width 20 height 32
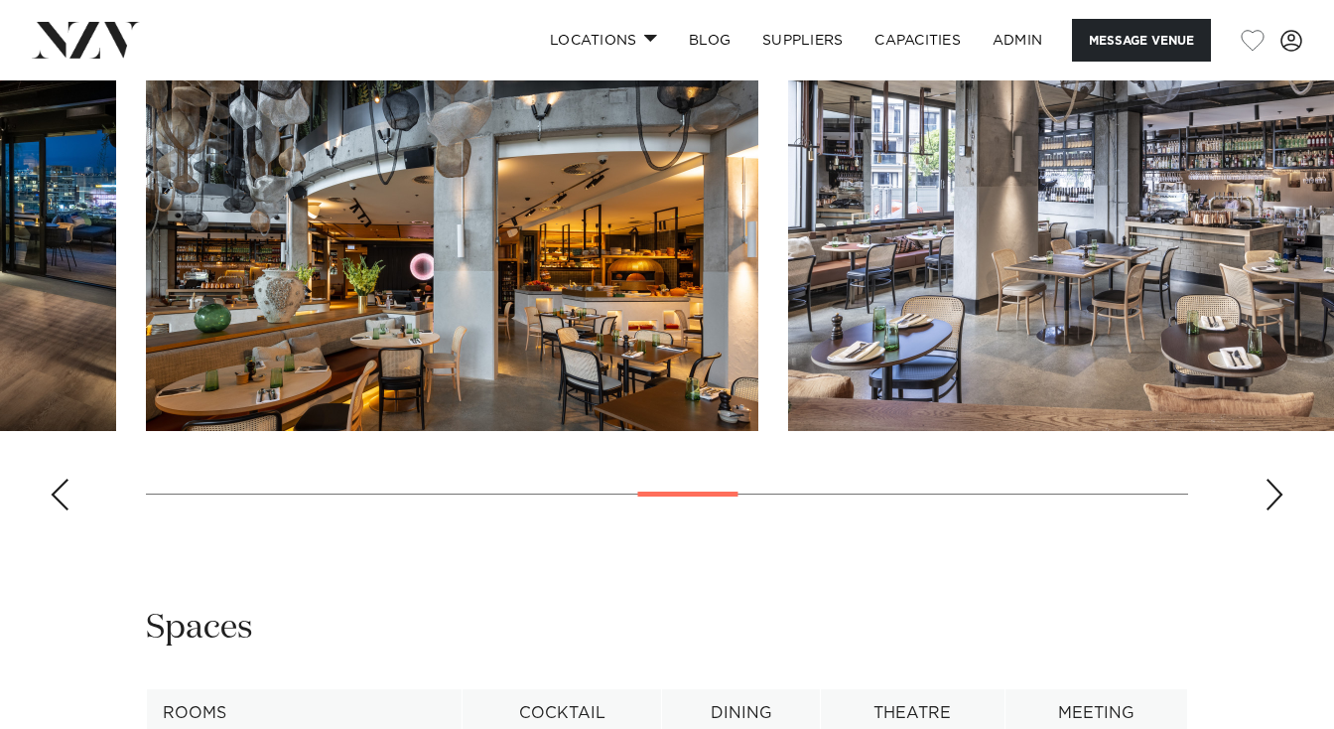
click at [54, 510] on div "Previous slide" at bounding box center [60, 494] width 20 height 32
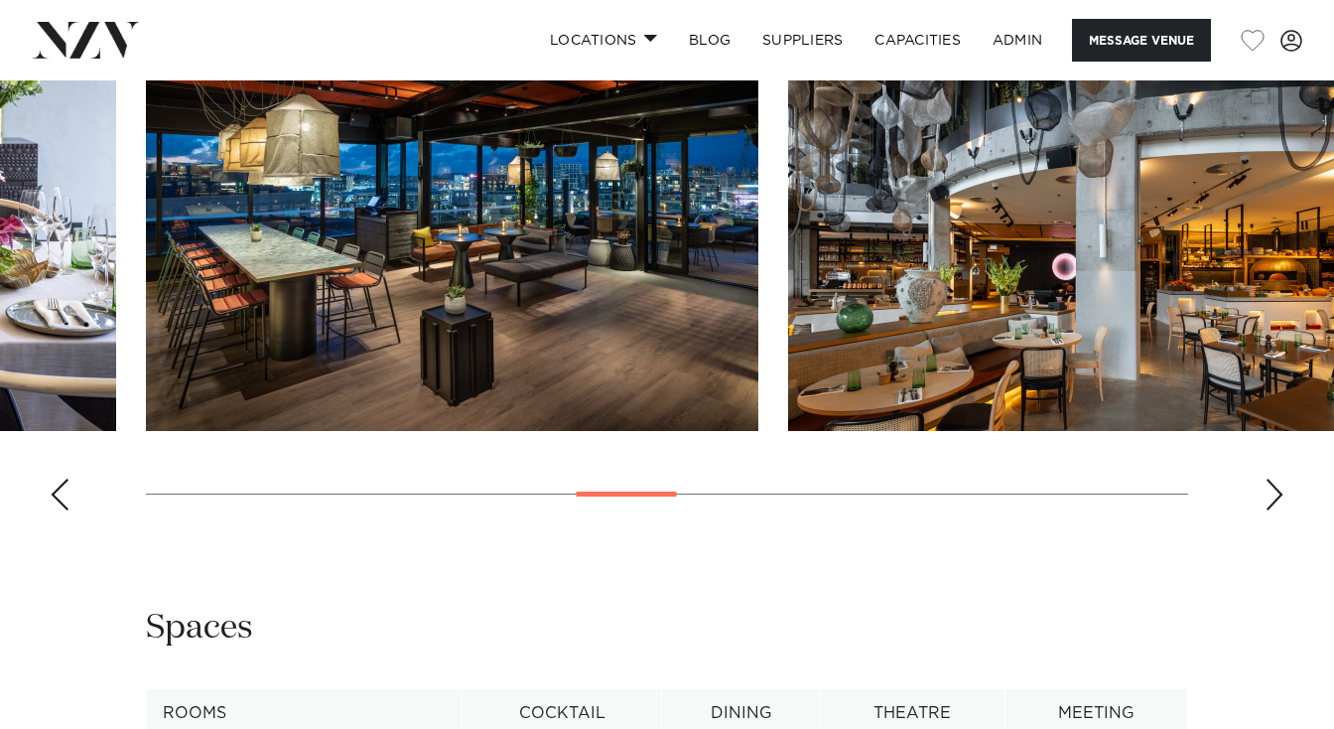
click at [54, 510] on div "Previous slide" at bounding box center [60, 494] width 20 height 32
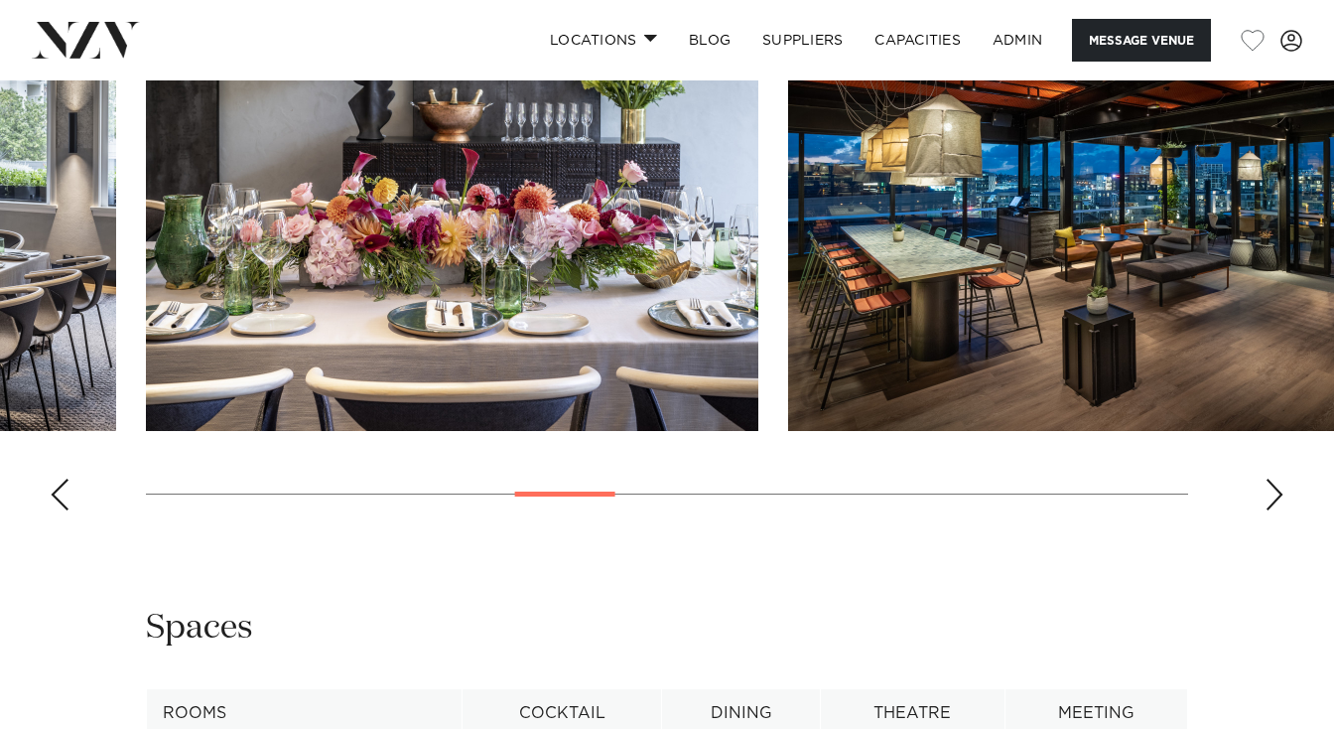
click at [54, 510] on div "Previous slide" at bounding box center [60, 494] width 20 height 32
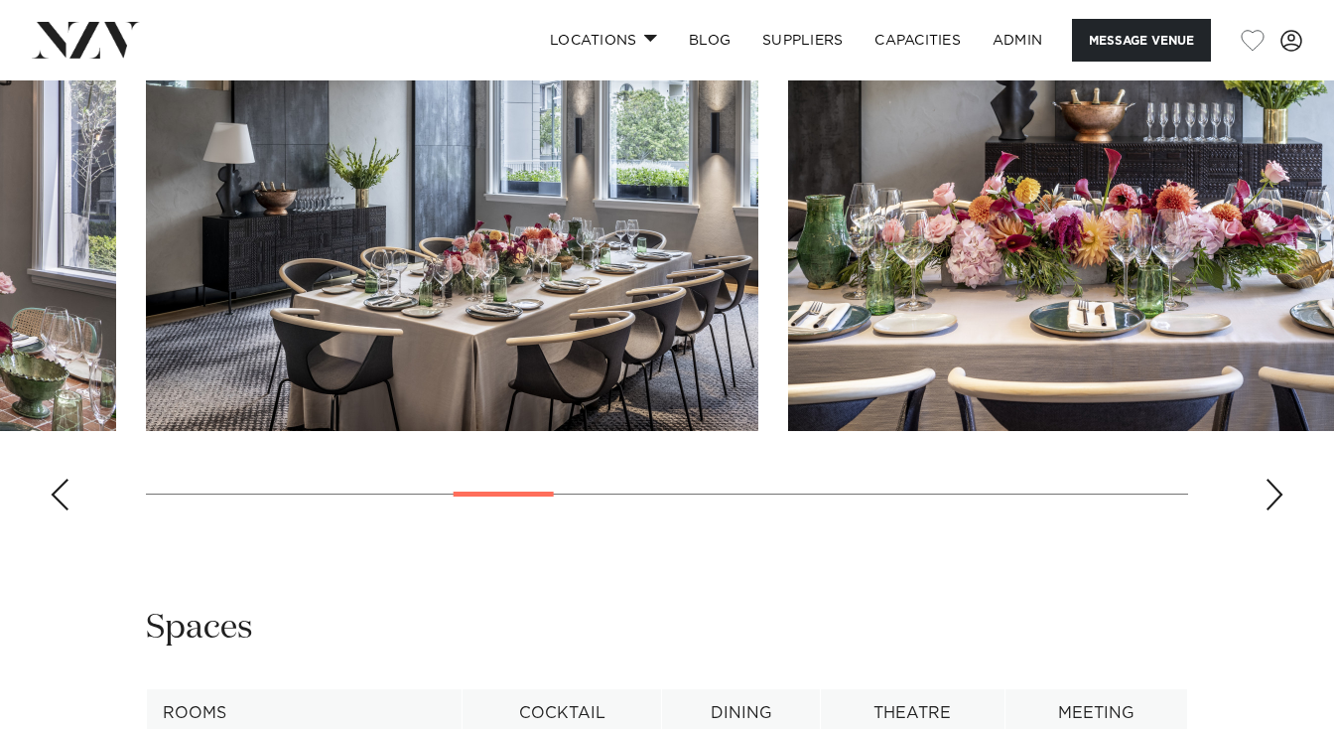
click at [54, 510] on div "Previous slide" at bounding box center [60, 494] width 20 height 32
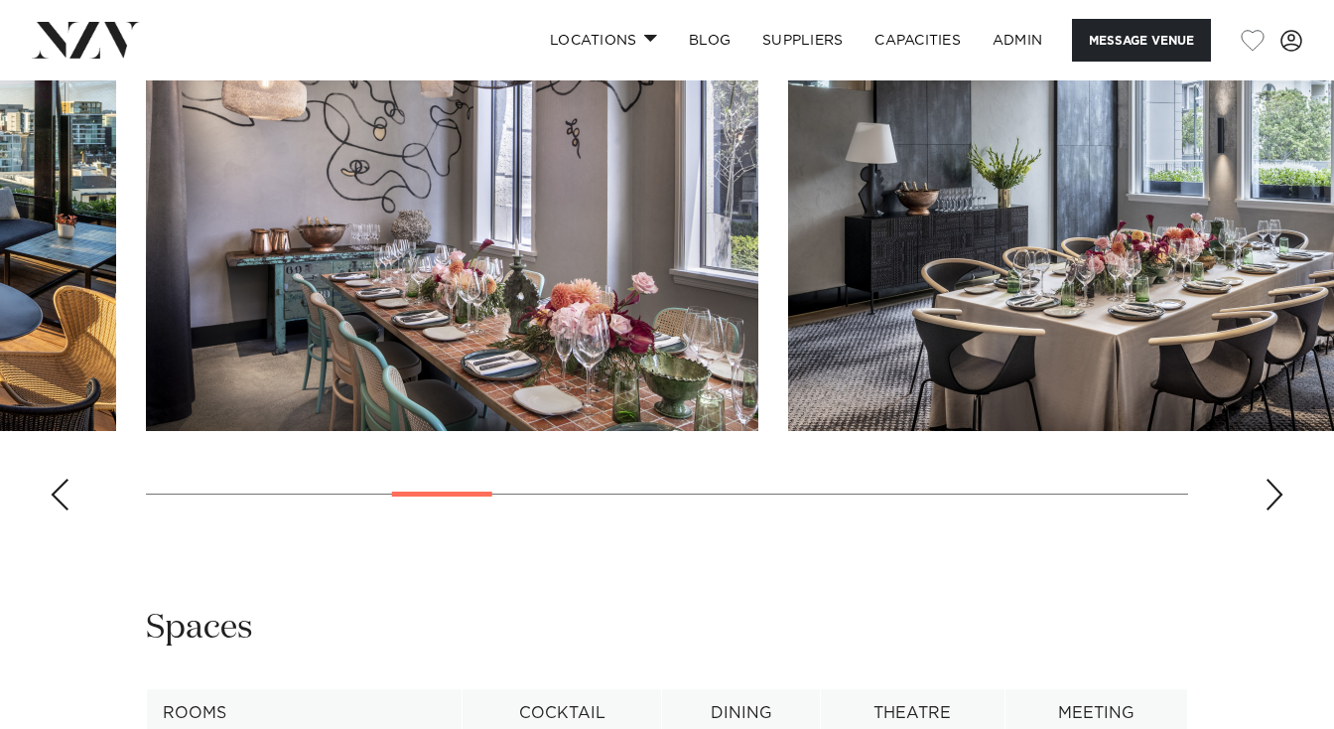
click at [54, 510] on div "Previous slide" at bounding box center [60, 494] width 20 height 32
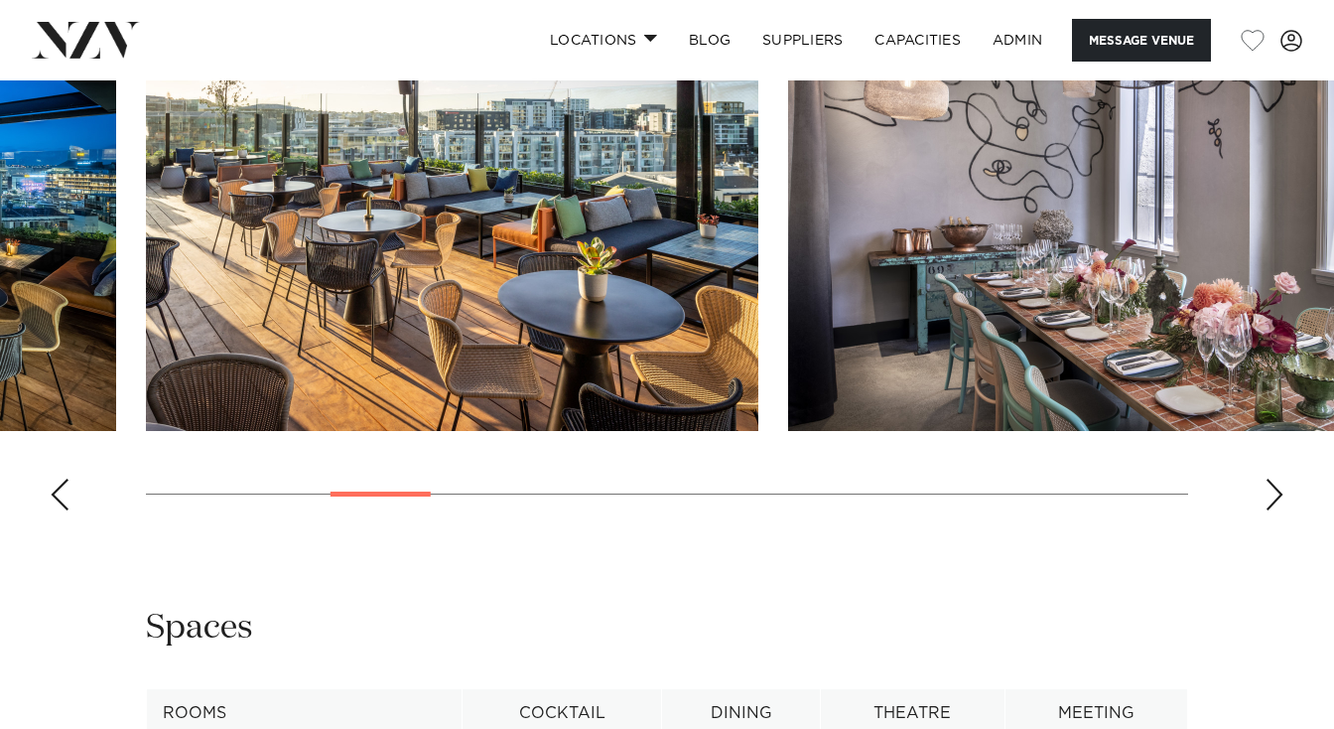
click at [54, 510] on div "Previous slide" at bounding box center [60, 494] width 20 height 32
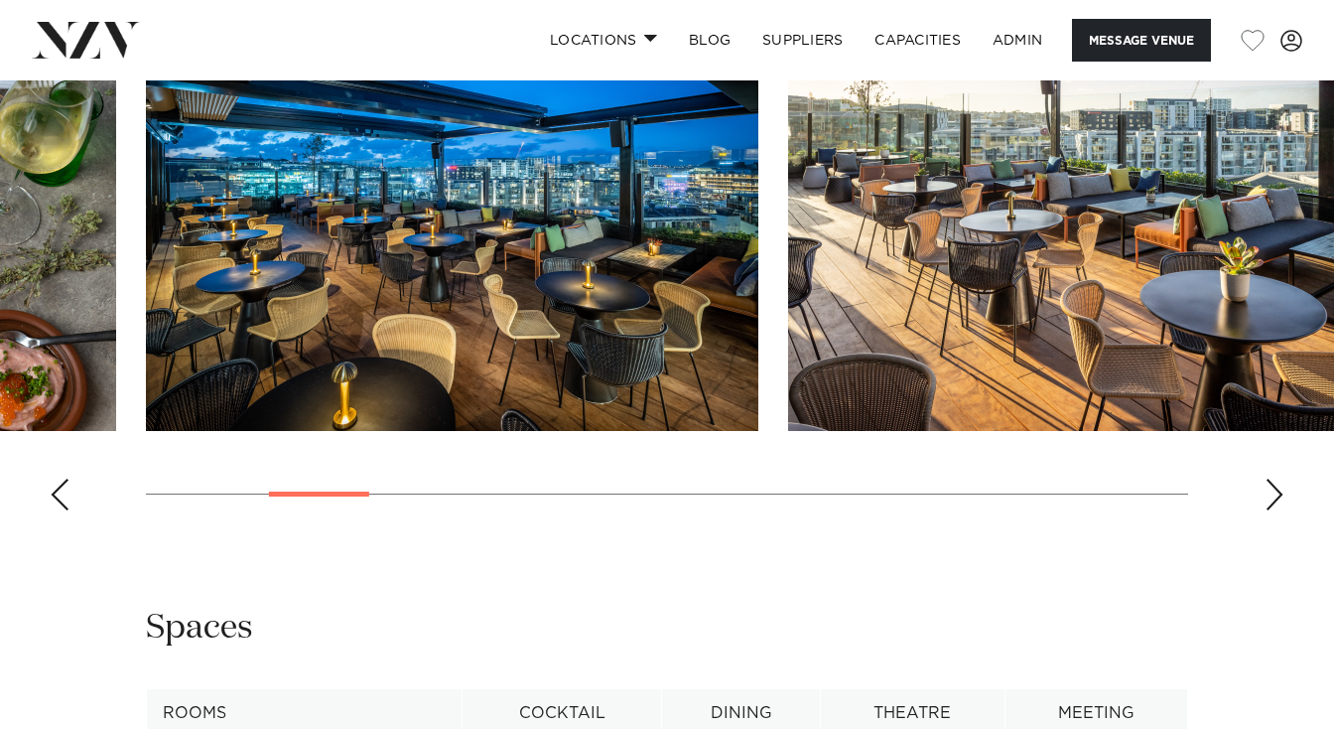
click at [54, 510] on div "Previous slide" at bounding box center [60, 494] width 20 height 32
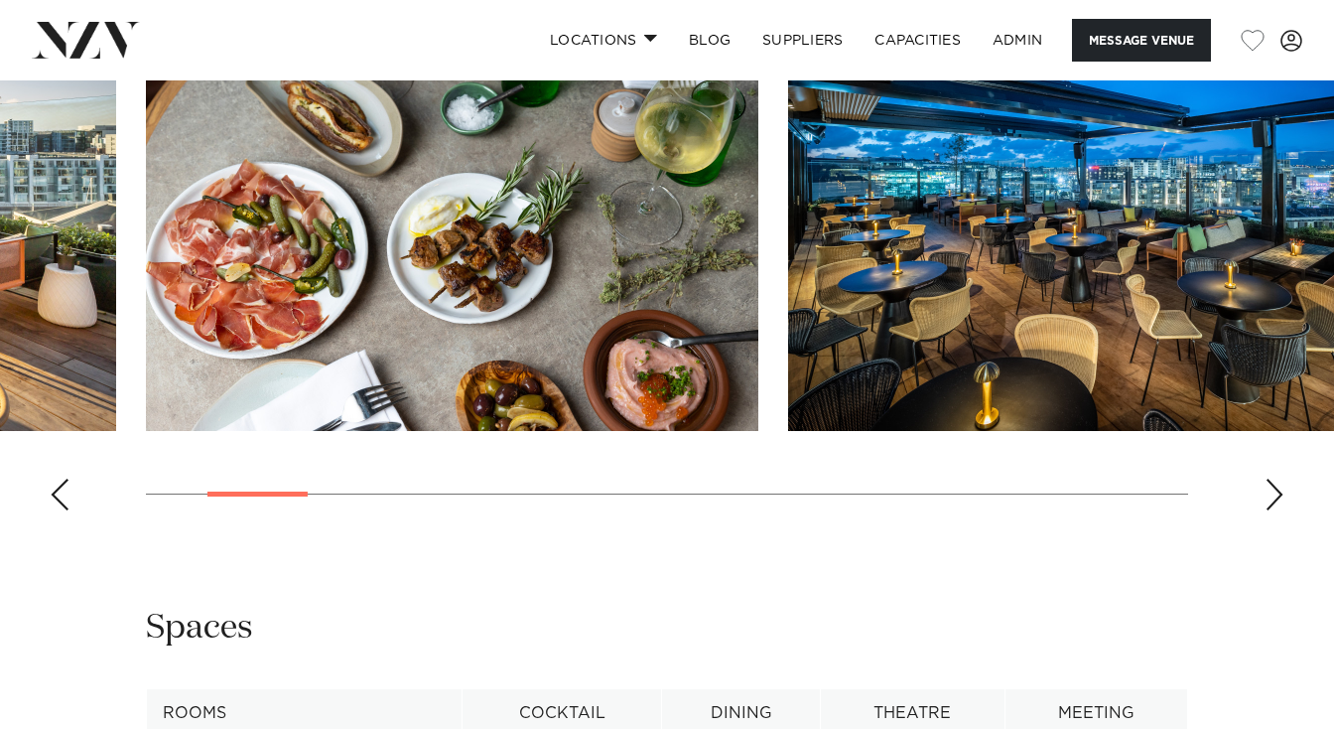
click at [54, 510] on div "Previous slide" at bounding box center [60, 494] width 20 height 32
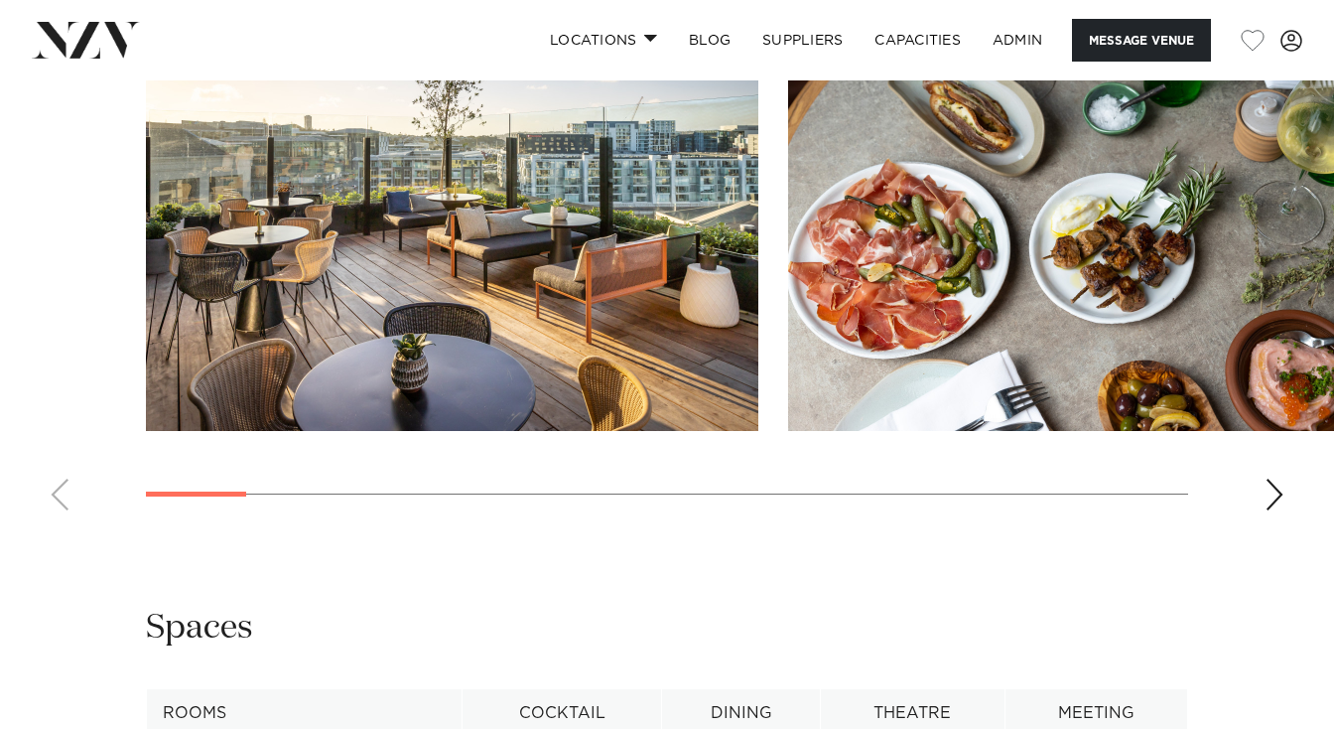
click at [54, 526] on swiper-container at bounding box center [667, 253] width 1334 height 545
click at [1272, 510] on div "Next slide" at bounding box center [1275, 494] width 20 height 32
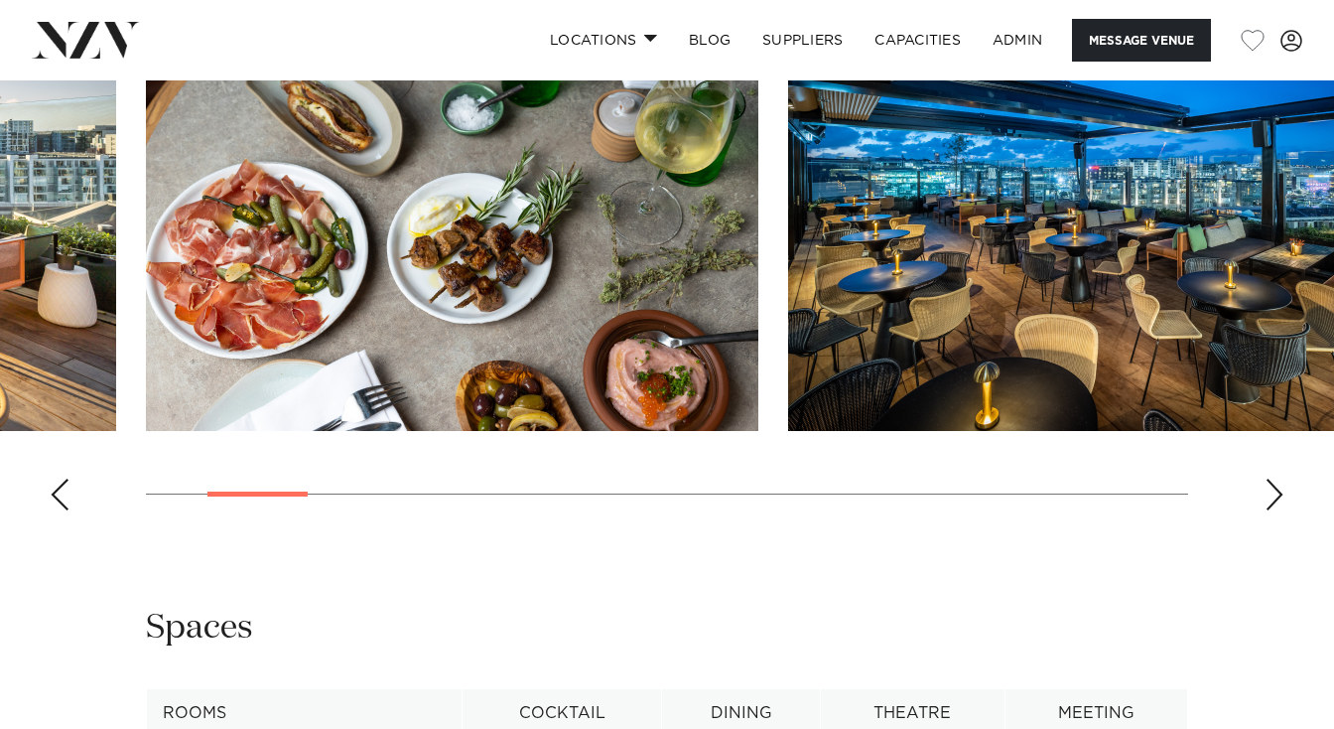
click at [1272, 510] on div "Next slide" at bounding box center [1275, 494] width 20 height 32
